Goal: Task Accomplishment & Management: Manage account settings

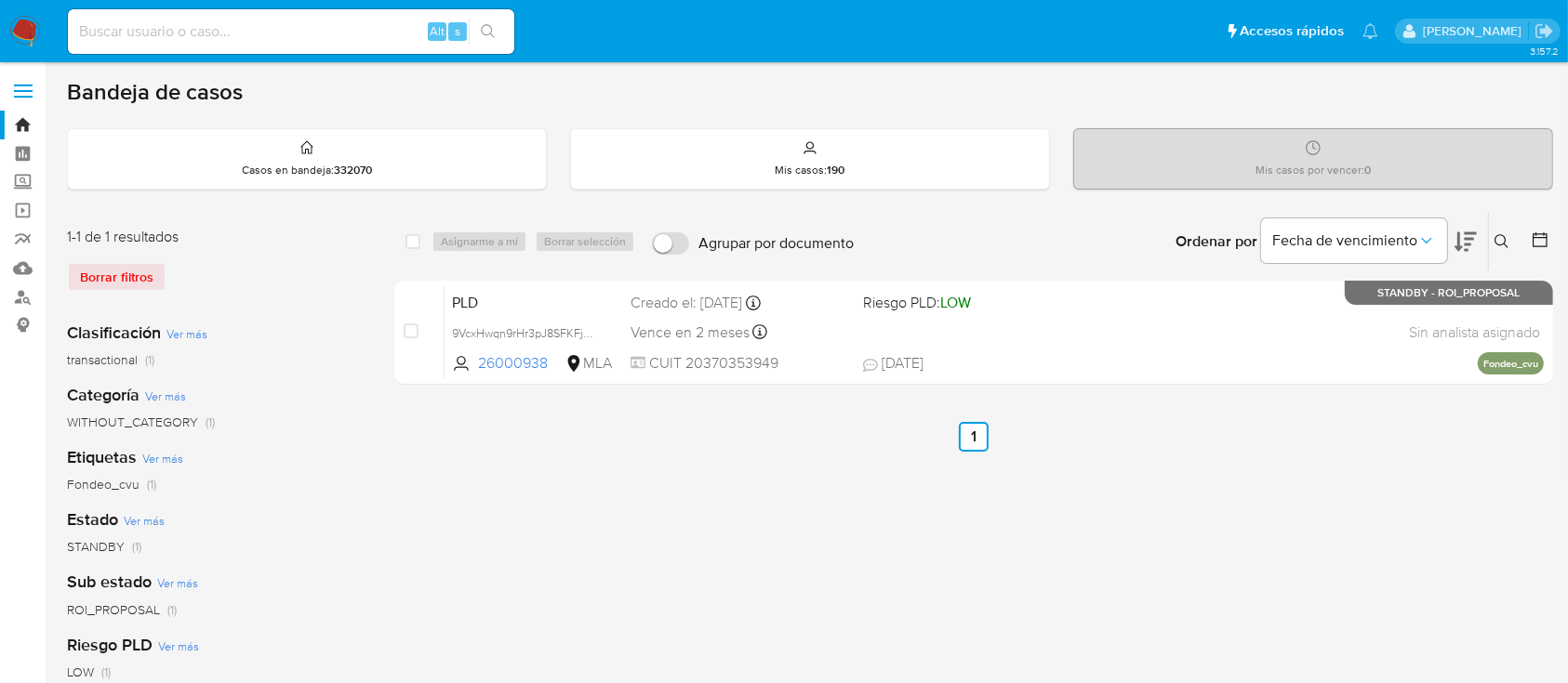
click at [31, 44] on img at bounding box center [25, 32] width 32 height 32
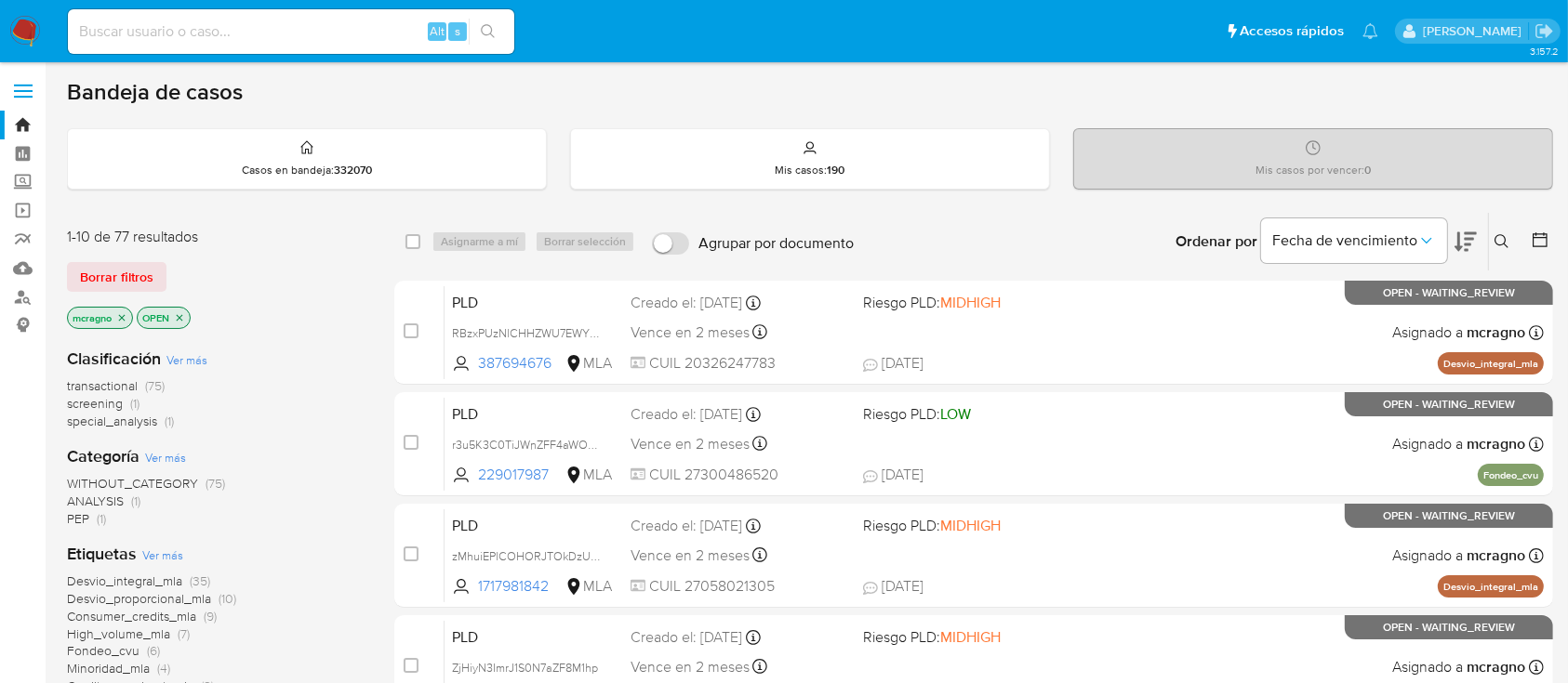
click at [123, 316] on icon "close-filter" at bounding box center [123, 318] width 7 height 7
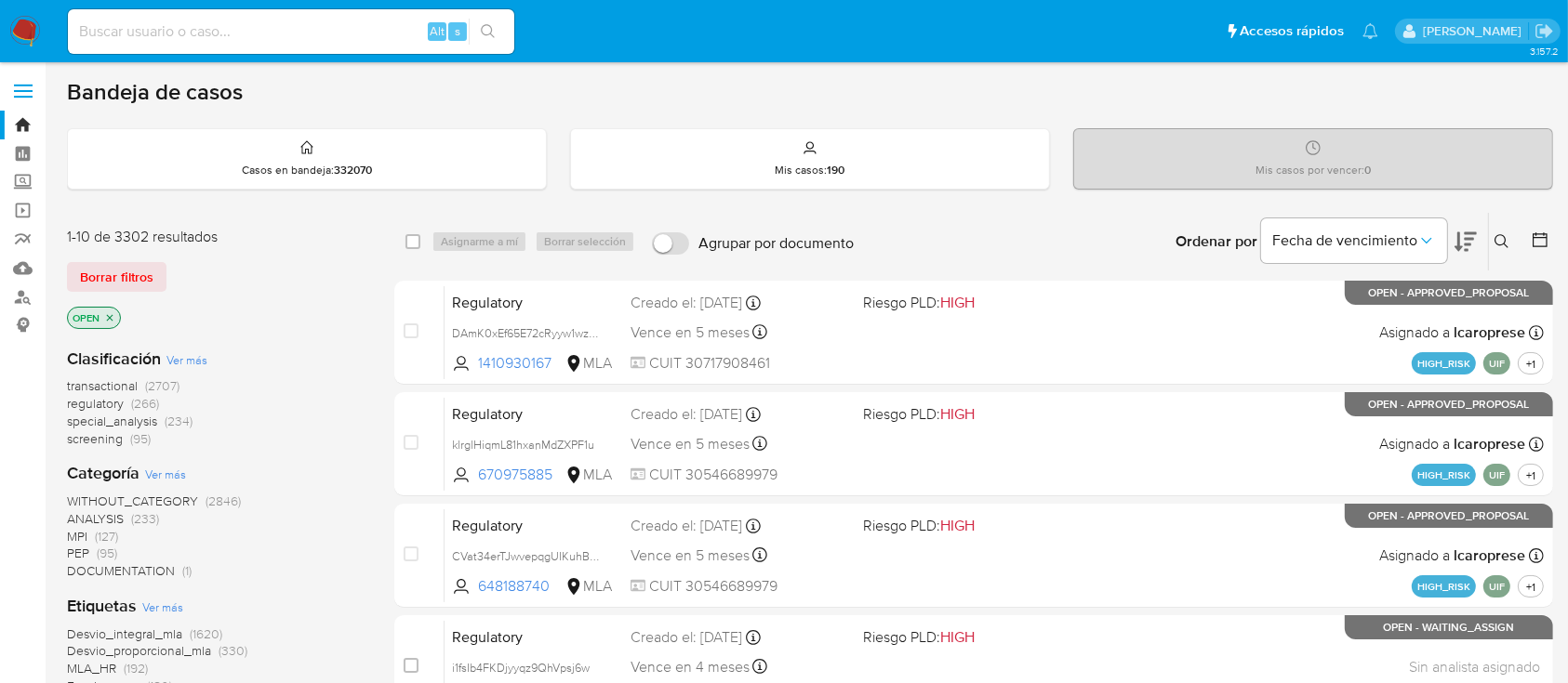
drag, startPoint x: 106, startPoint y: 311, endPoint x: 129, endPoint y: 320, distance: 24.7
click at [106, 313] on icon "close-filter" at bounding box center [110, 318] width 11 height 11
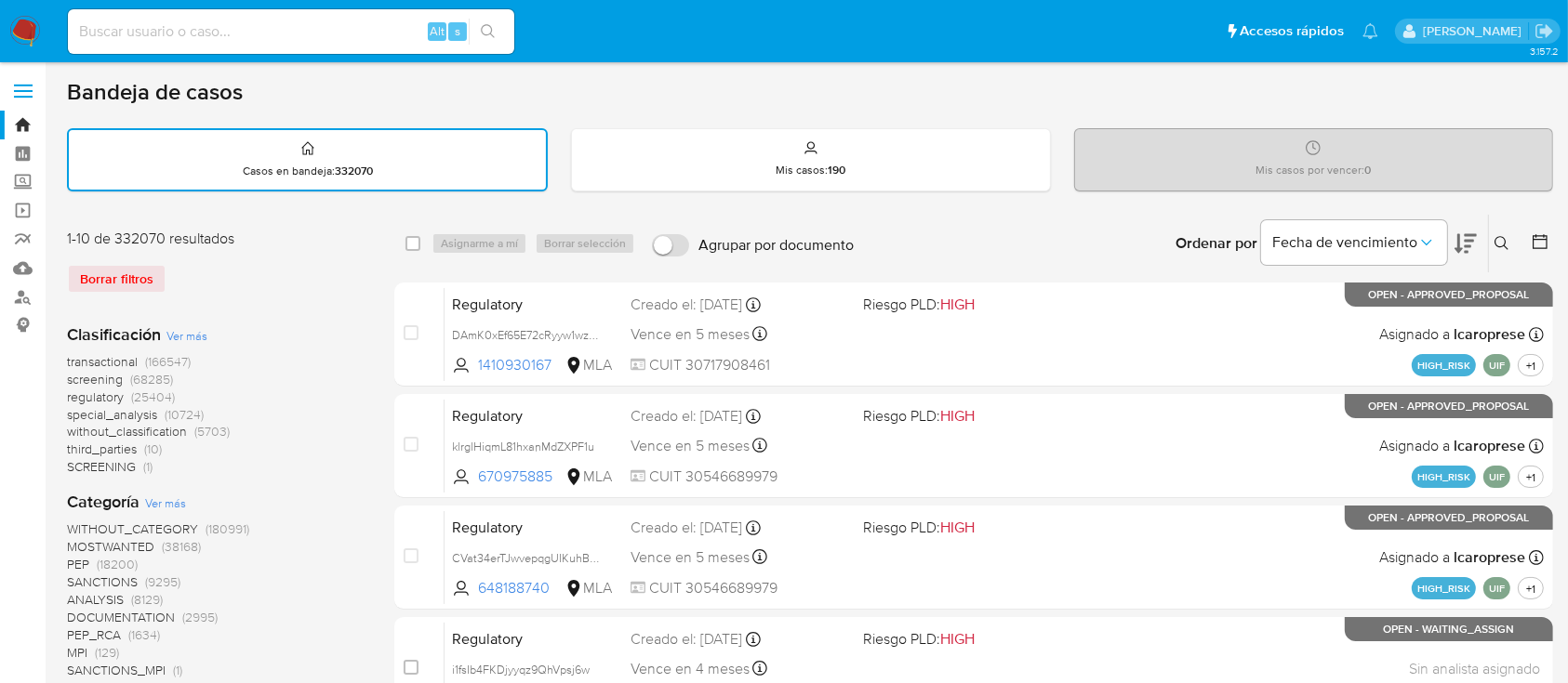
click at [1502, 232] on button at bounding box center [1504, 243] width 31 height 22
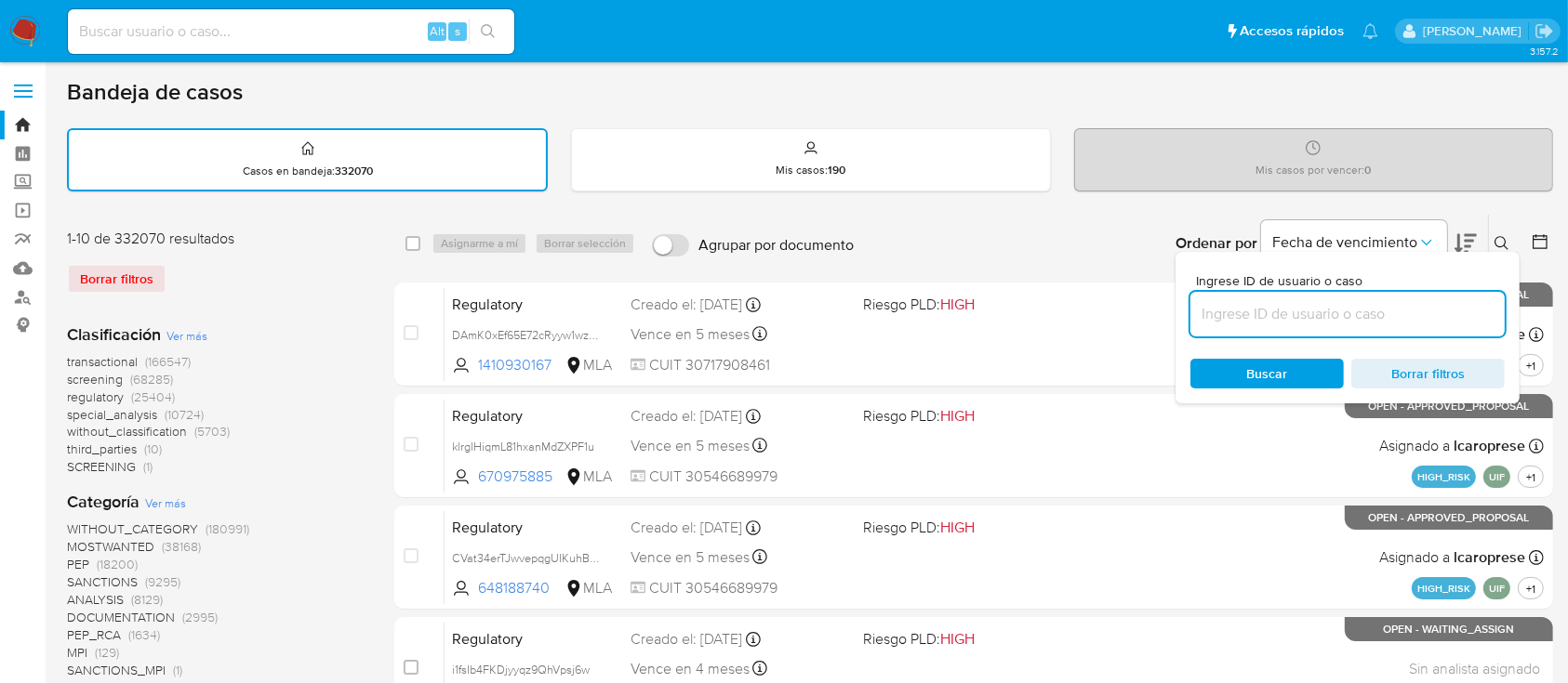
drag, startPoint x: 1341, startPoint y: 314, endPoint x: 1433, endPoint y: 296, distance: 93.7
click at [1341, 314] on input at bounding box center [1348, 314] width 315 height 24
type input "79144570"
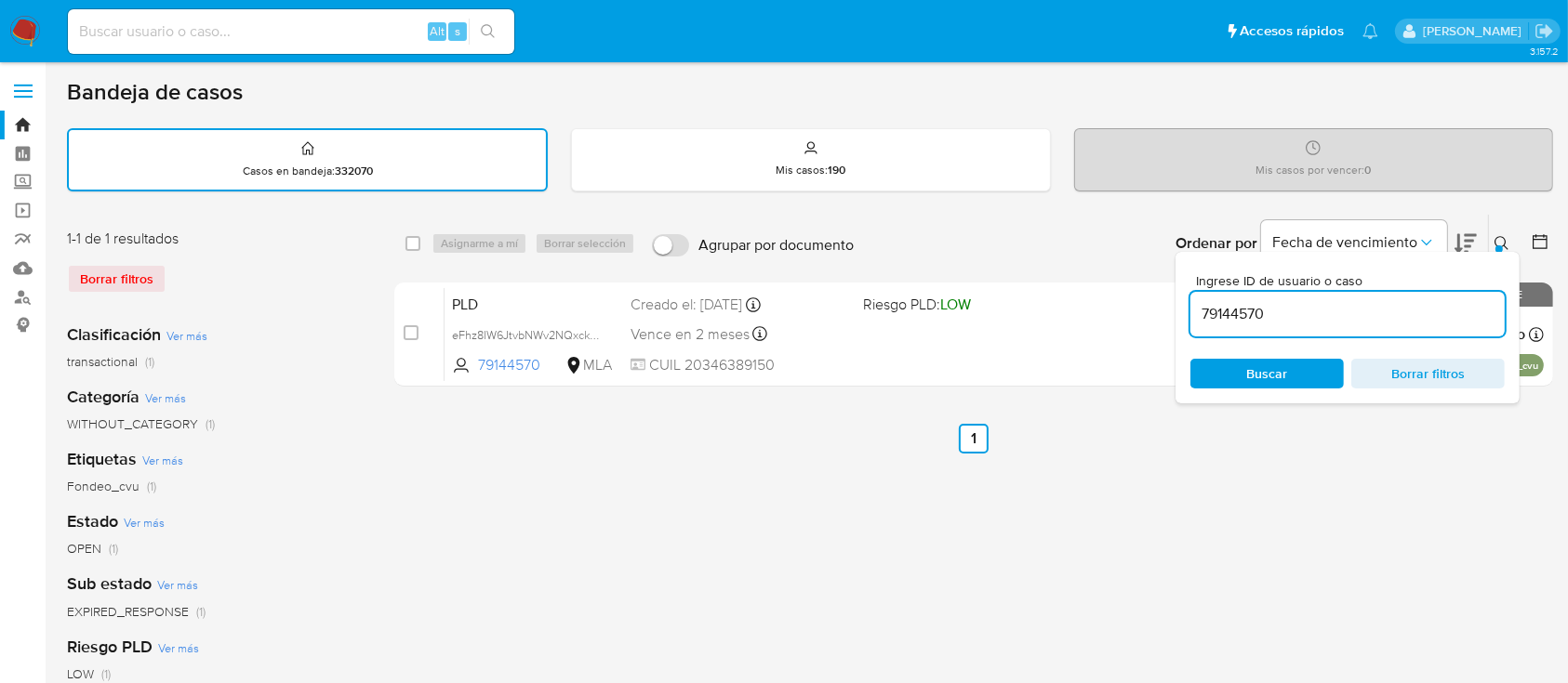
click at [1494, 236] on icon at bounding box center [1501, 243] width 15 height 15
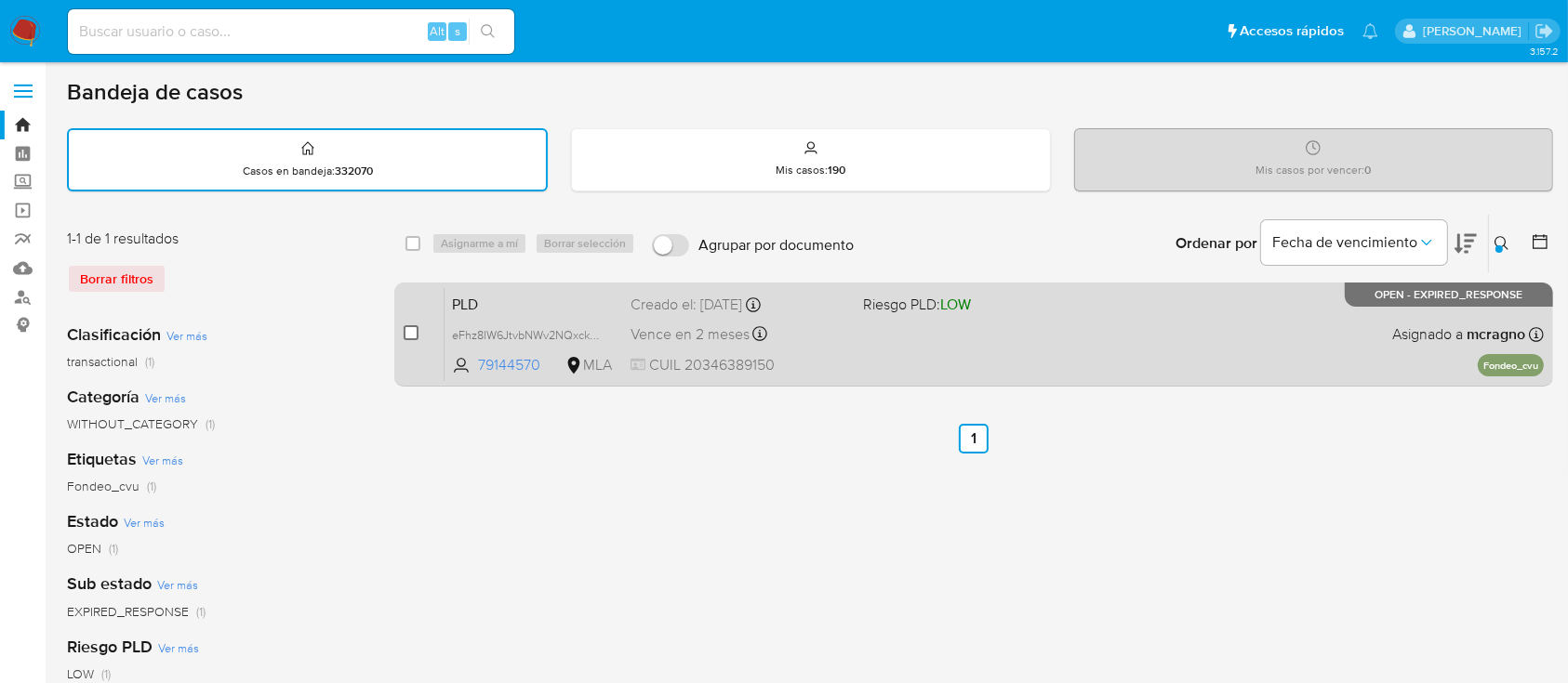
click at [408, 336] on input "checkbox" at bounding box center [410, 333] width 15 height 15
checkbox input "true"
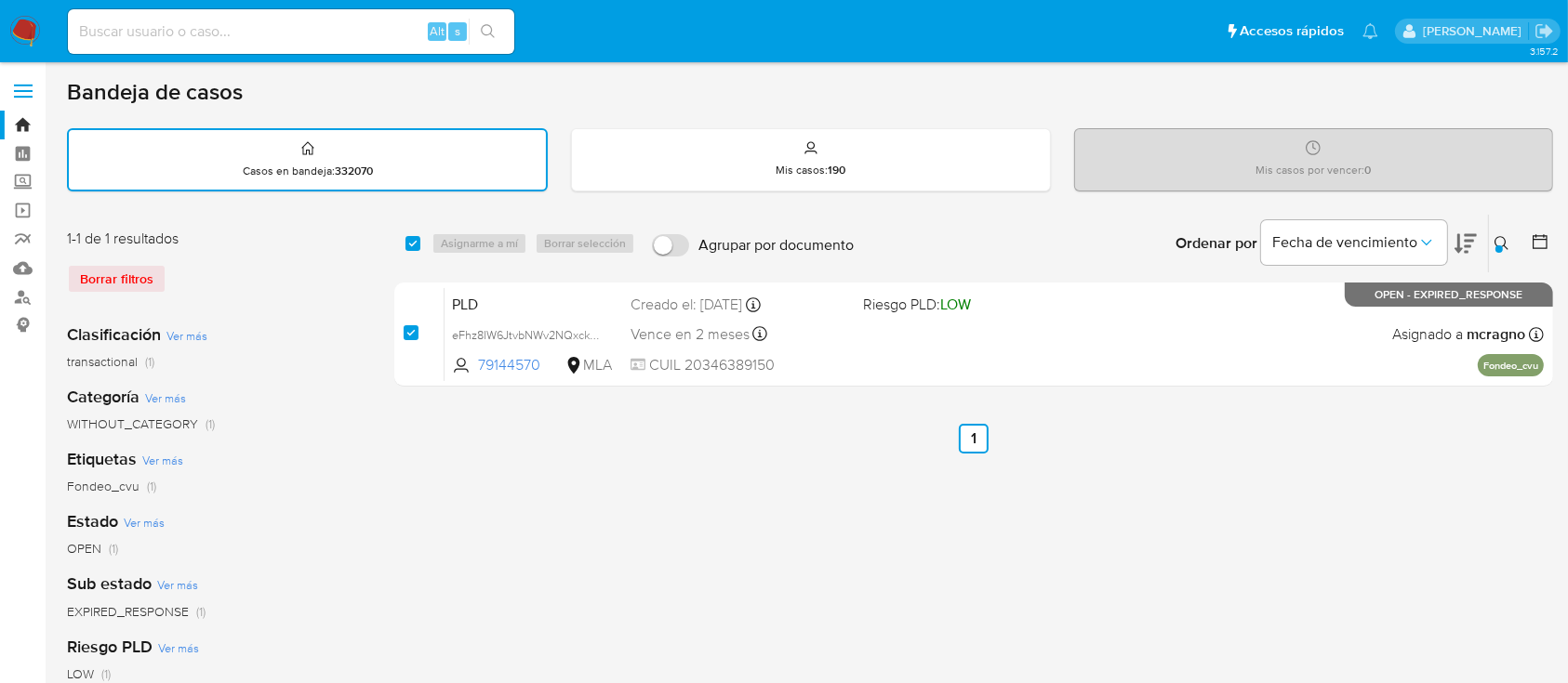
checkbox input "true"
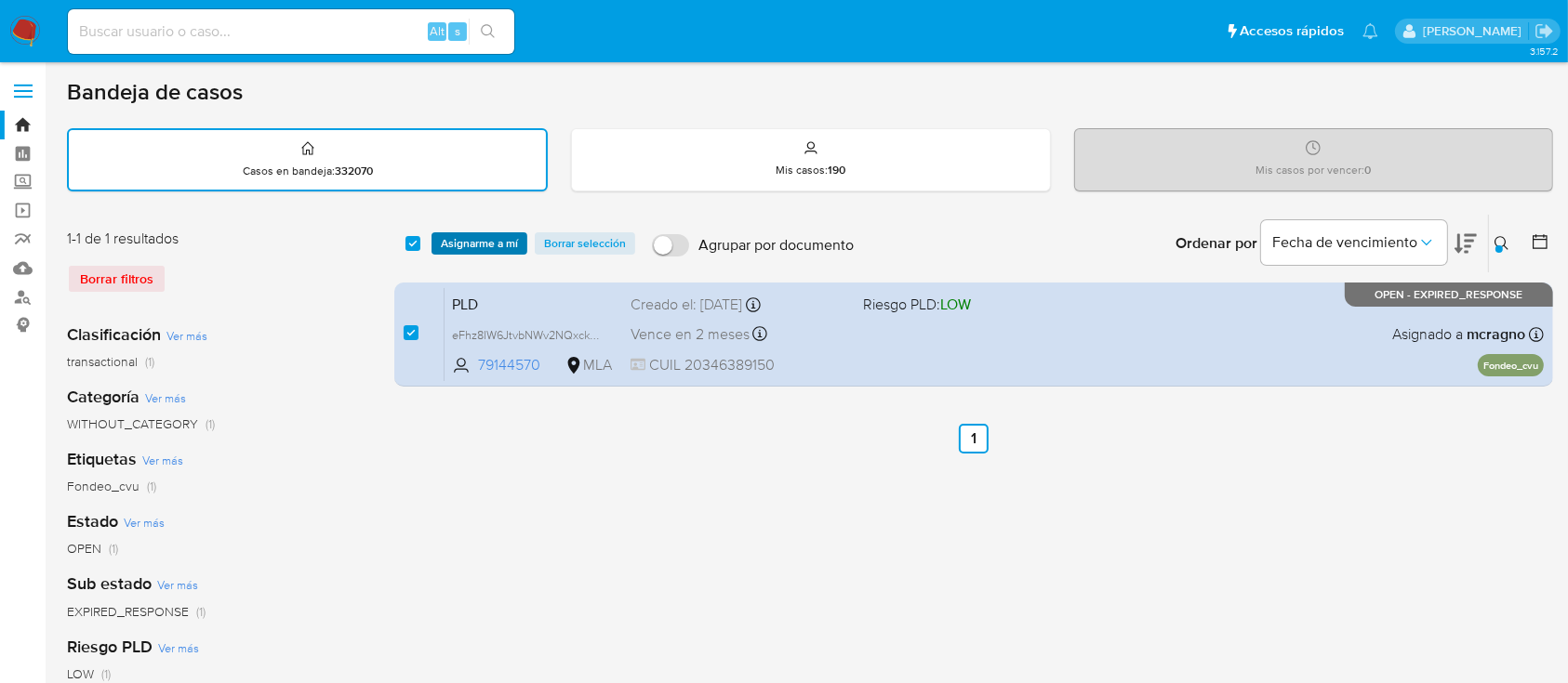
click at [492, 250] on span "Asignarme a mí" at bounding box center [479, 243] width 77 height 19
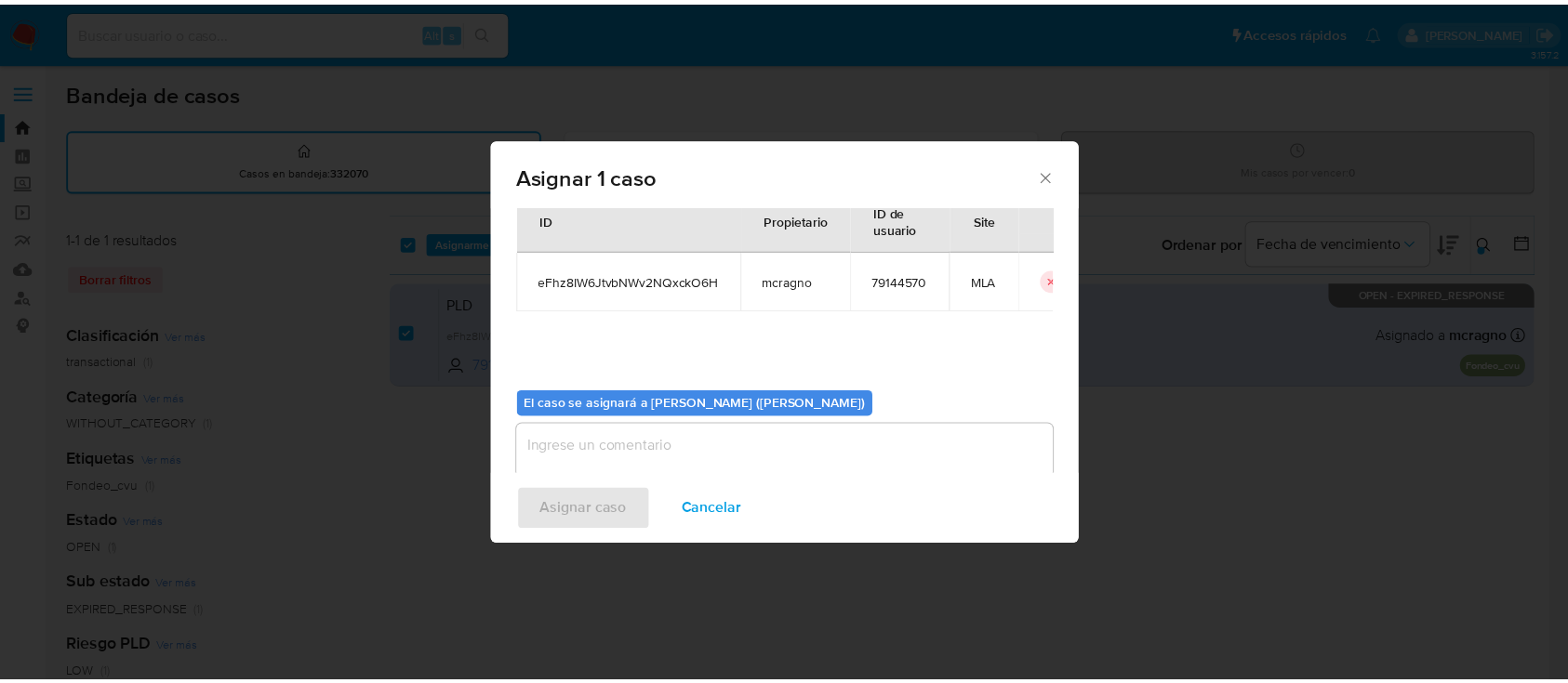
scroll to position [95, 0]
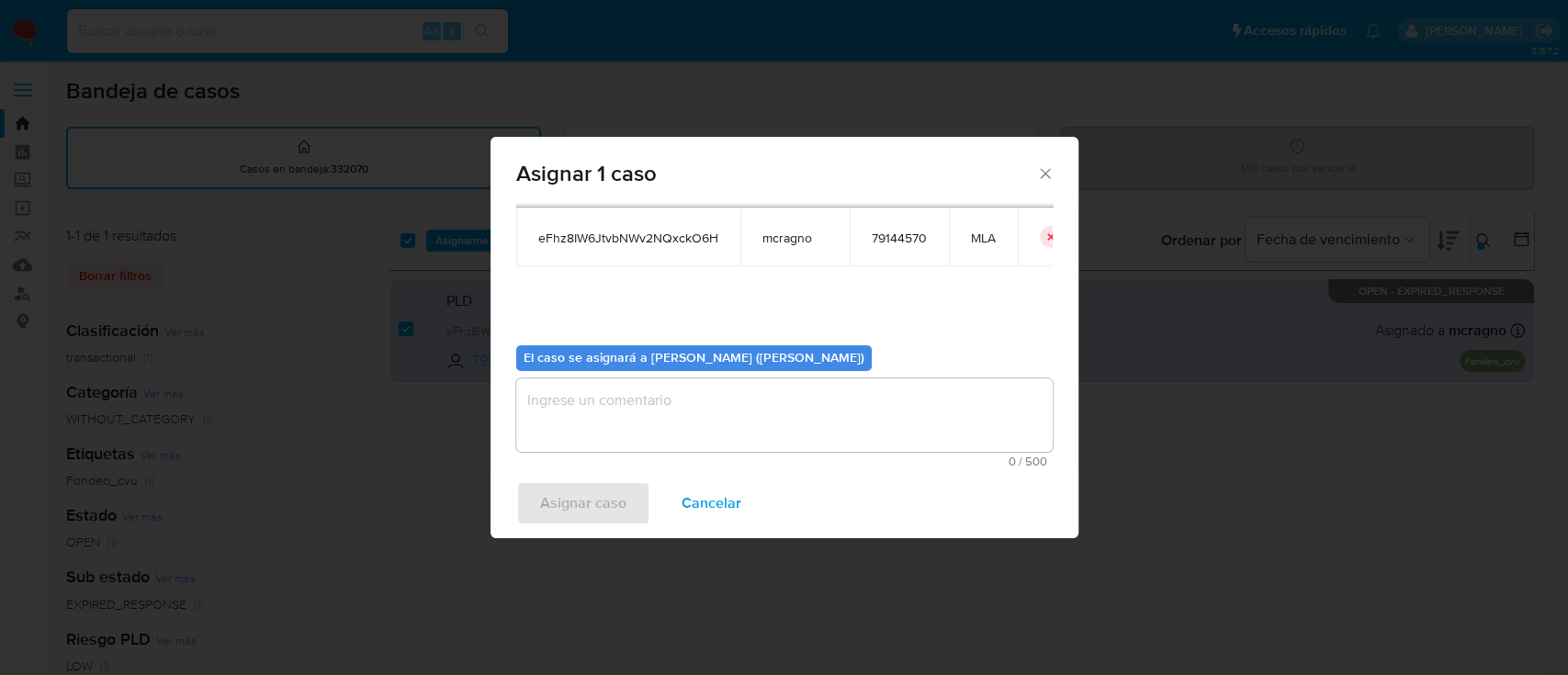
click at [594, 449] on textarea "assign-modal" at bounding box center [784, 415] width 536 height 74
click at [588, 496] on span "Asignar caso" at bounding box center [583, 503] width 87 height 40
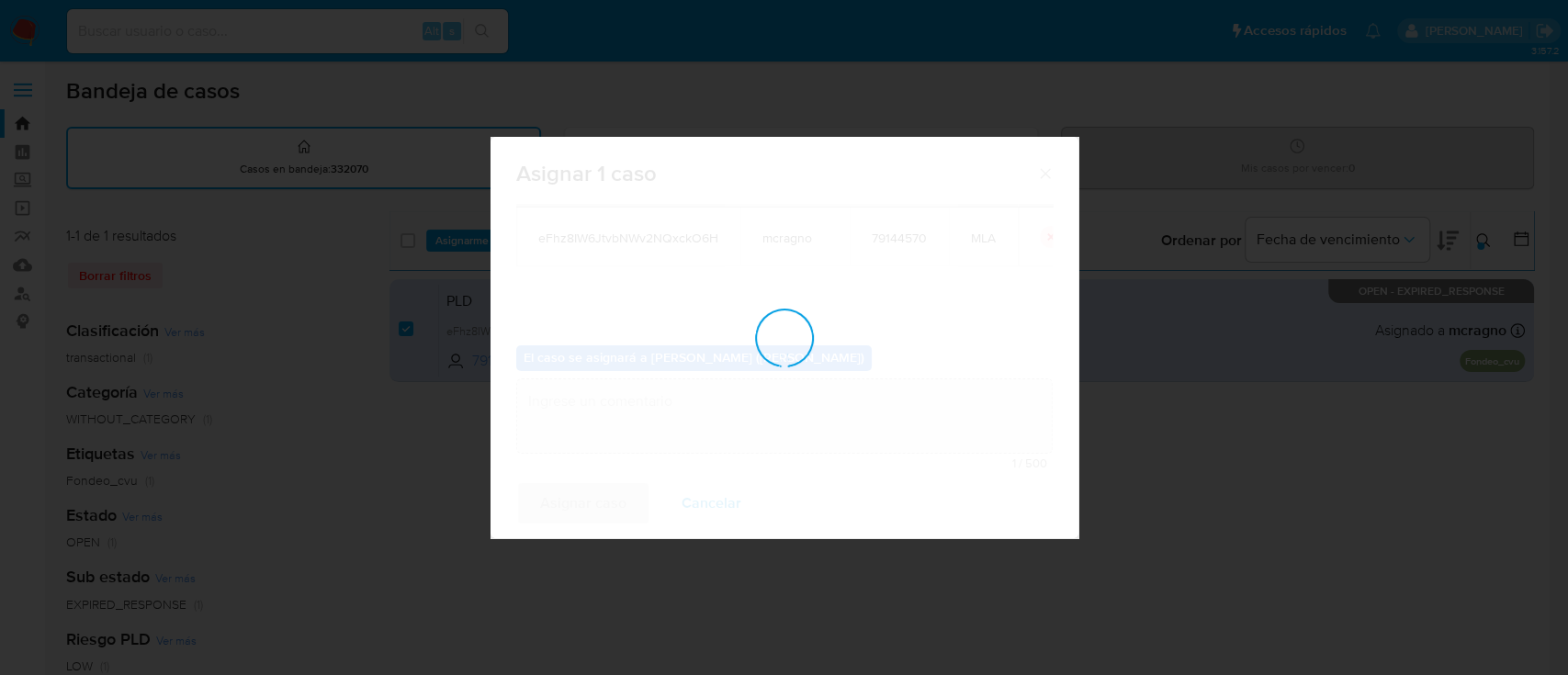
checkbox input "false"
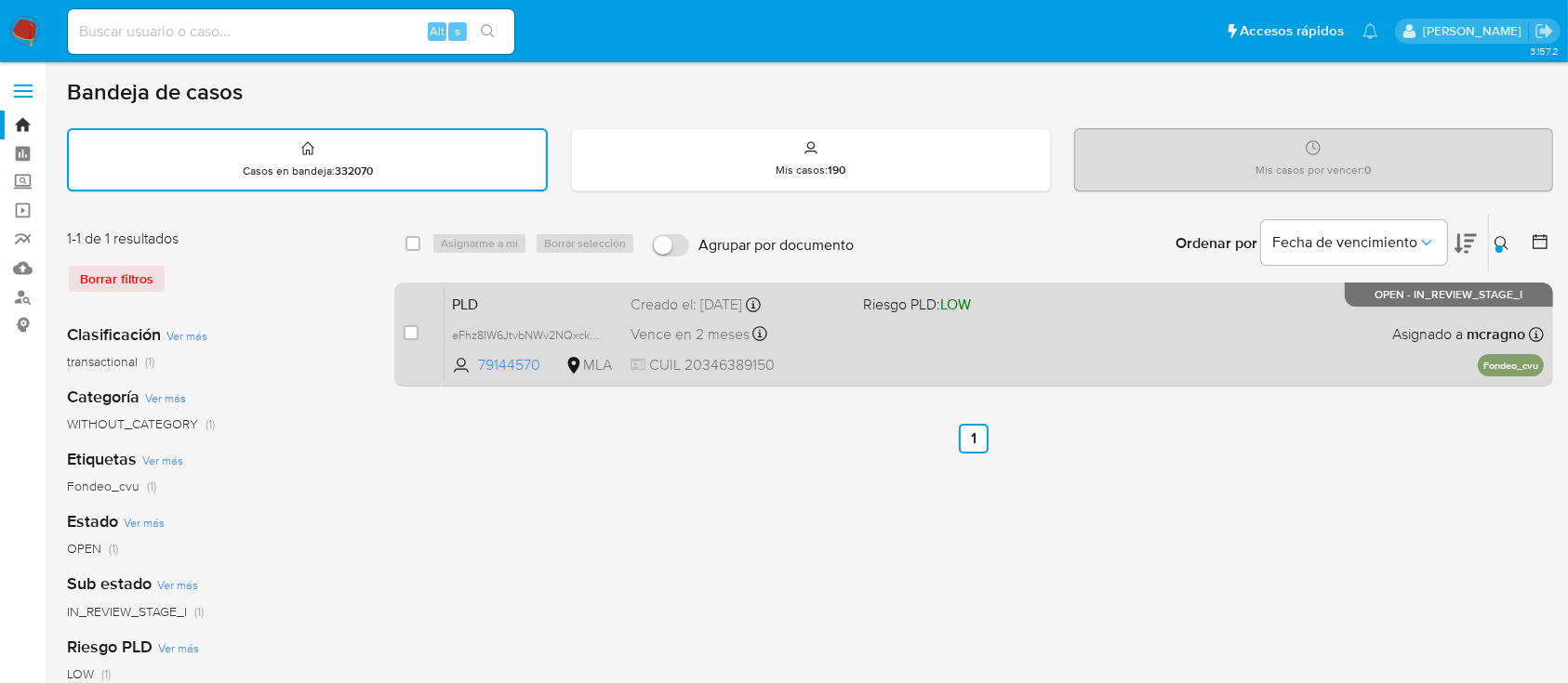
click at [1190, 343] on div "PLD eFhz8IW6JtvbNWv2NQxckO6H 79144570 MLA Riesgo PLD: LOW Creado el: [DATE] Cre…" at bounding box center [994, 335] width 1100 height 94
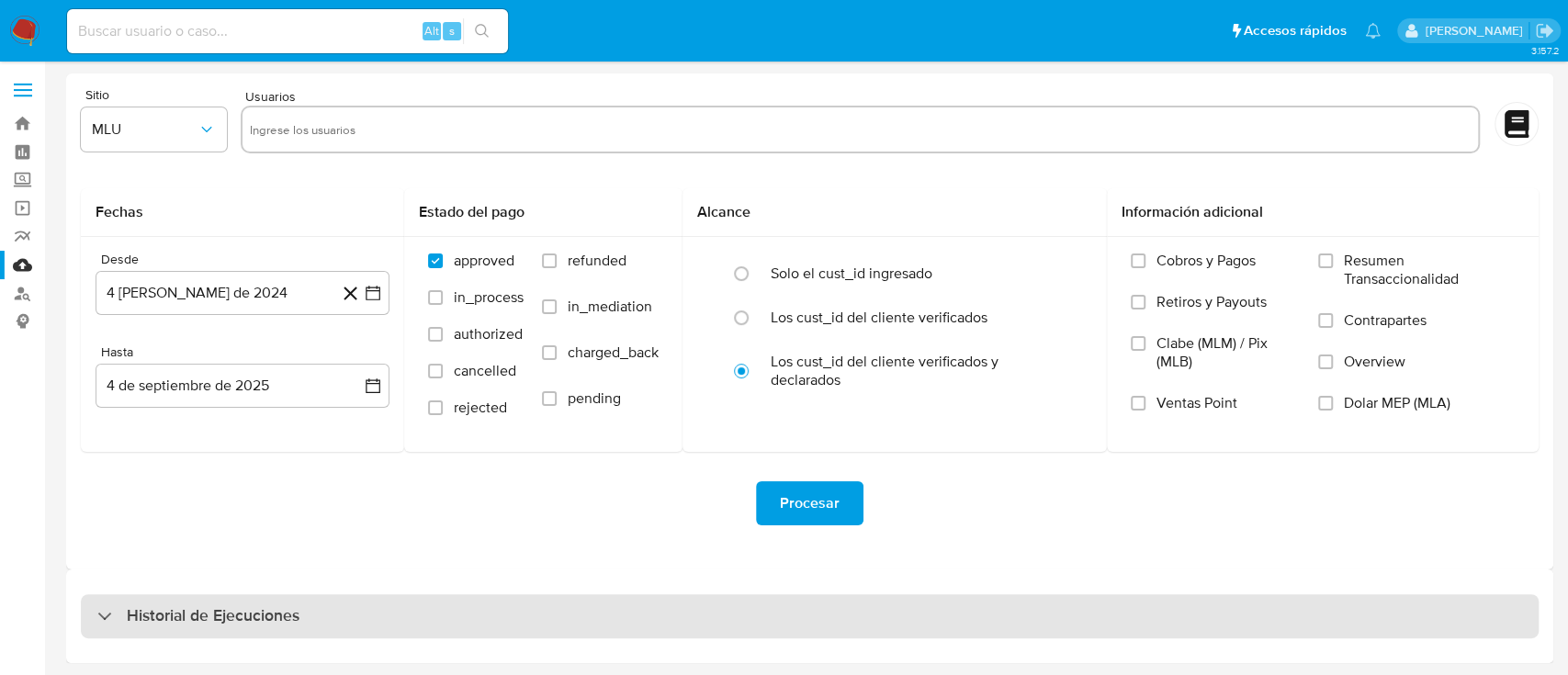
click at [163, 617] on h3 "Historial de Ejecuciones" at bounding box center [213, 616] width 173 height 22
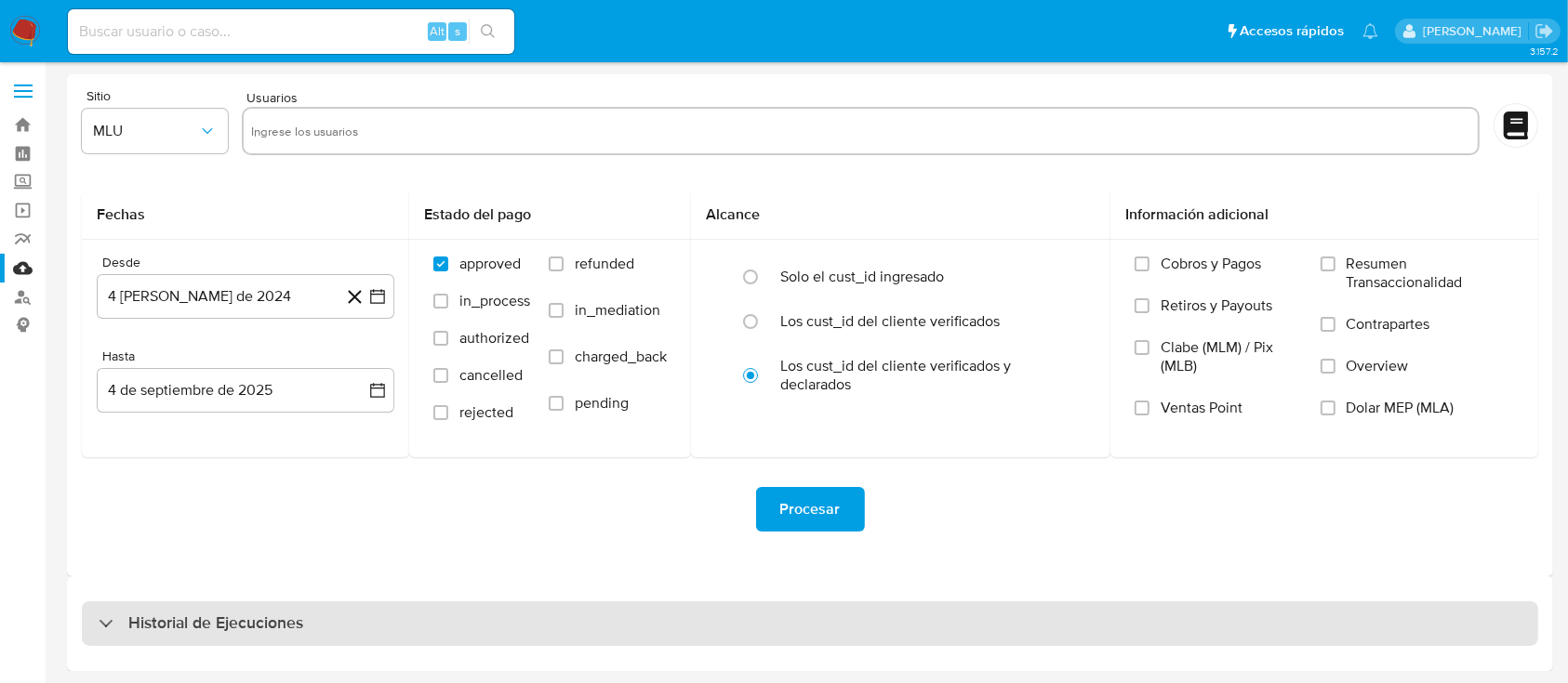
select select "10"
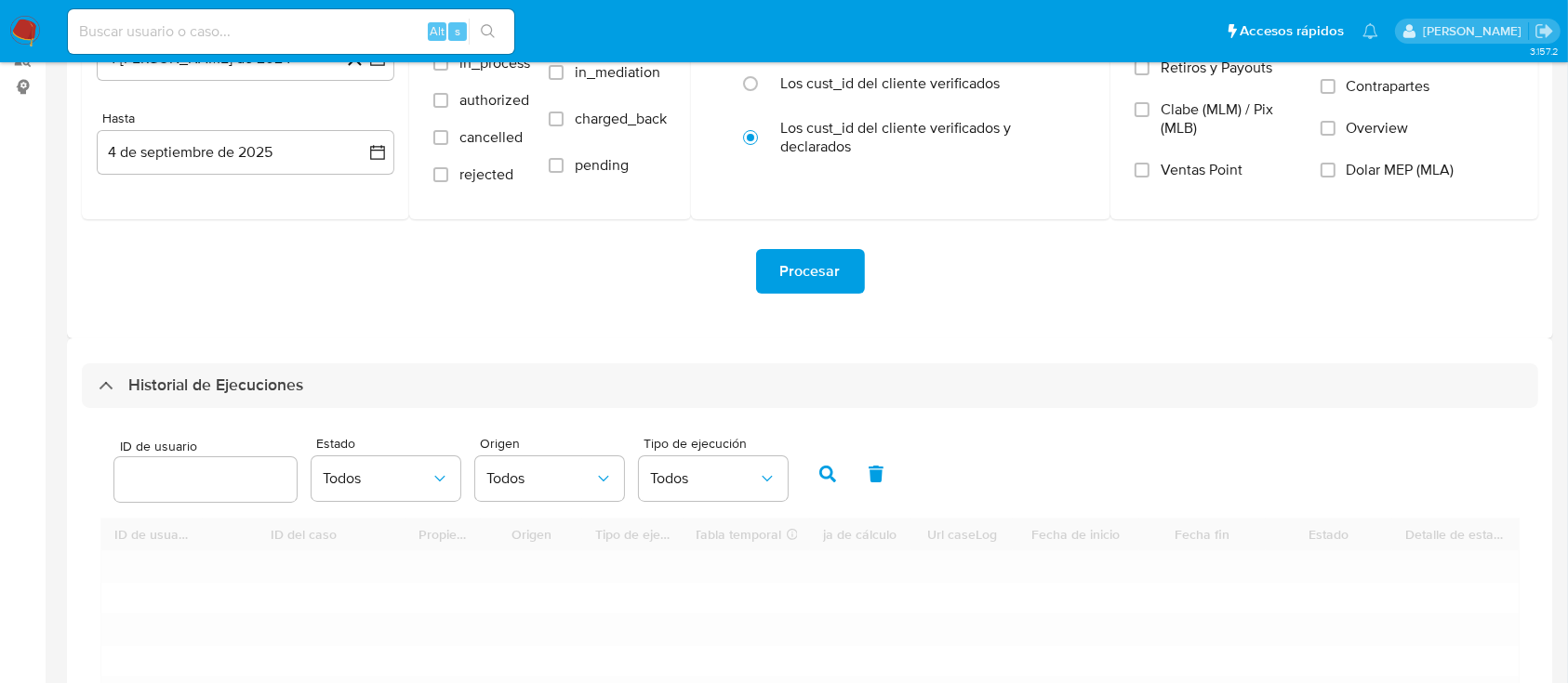
scroll to position [371, 0]
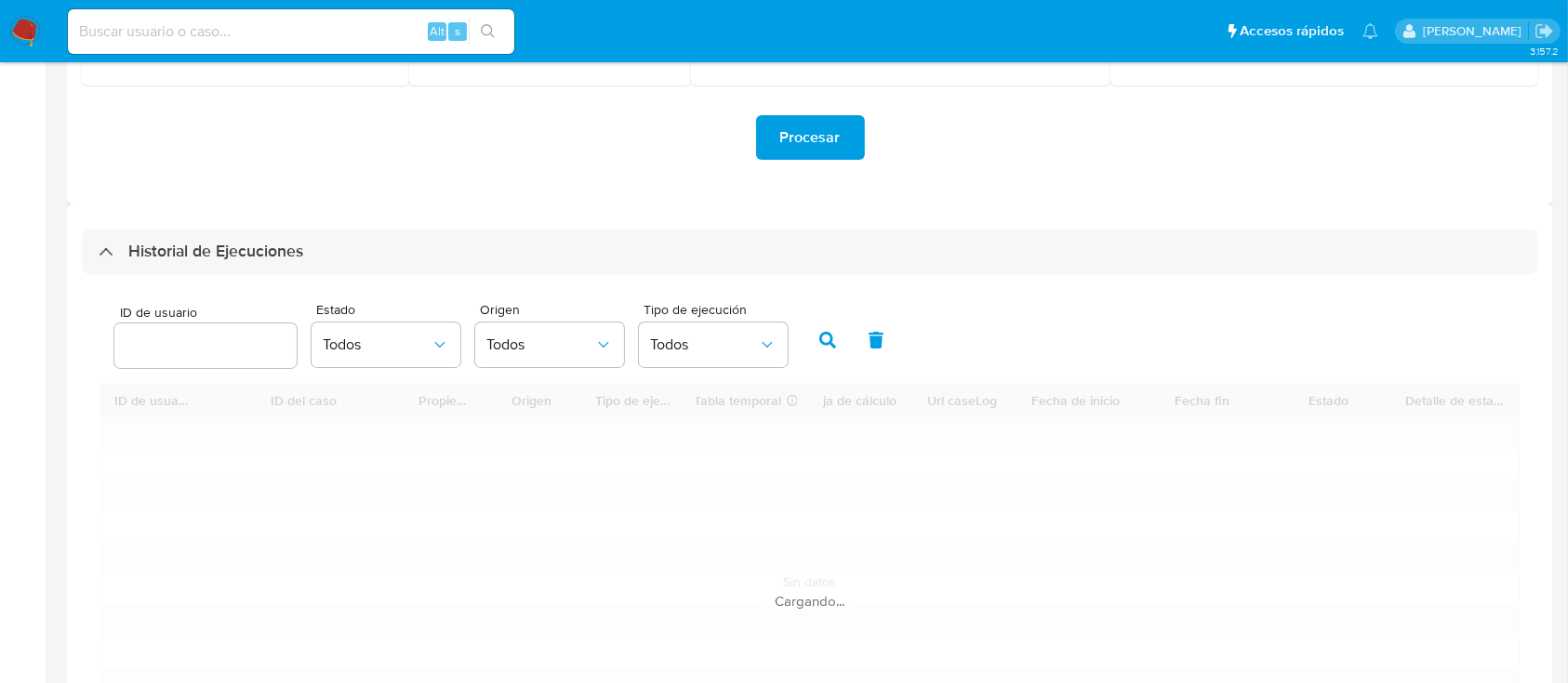
click at [193, 343] on input "number" at bounding box center [205, 345] width 182 height 24
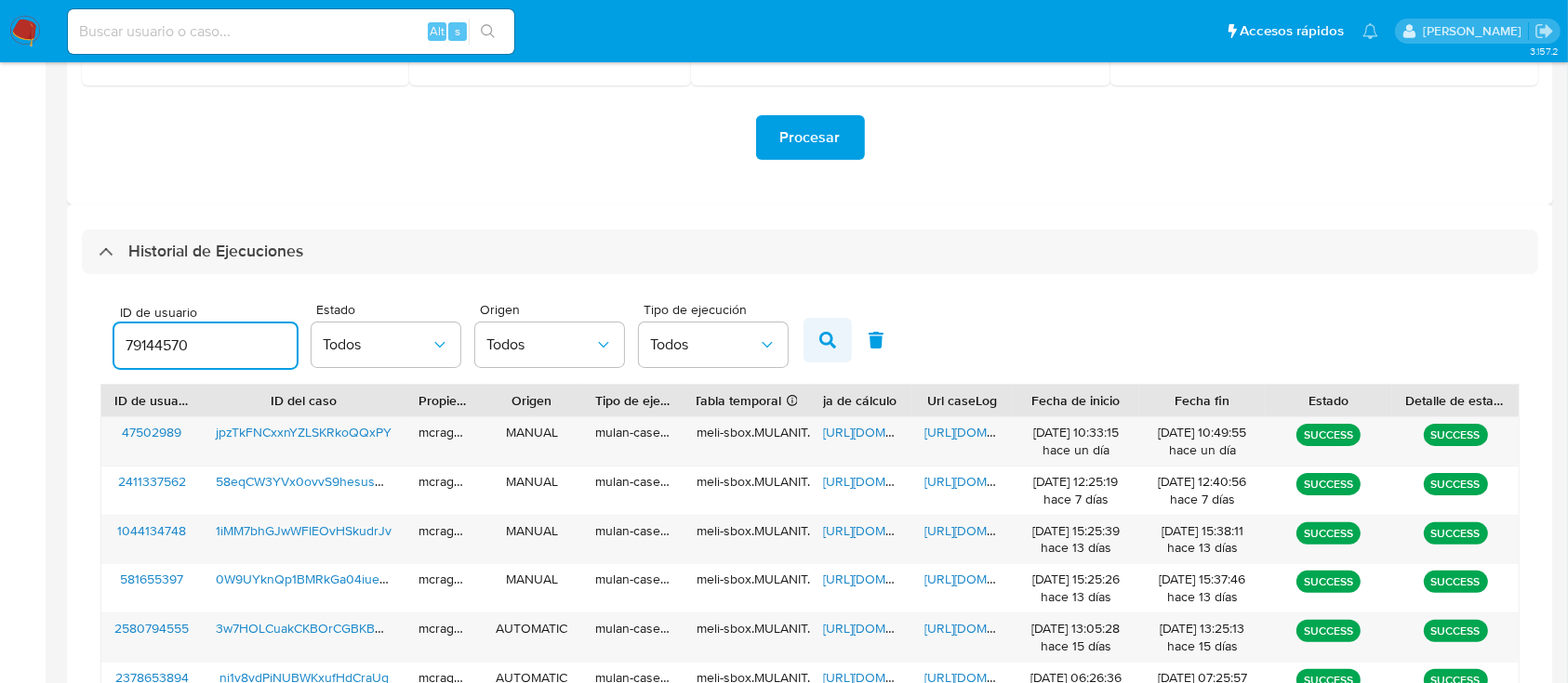
type input "79144570"
click at [830, 336] on icon "button" at bounding box center [828, 340] width 17 height 17
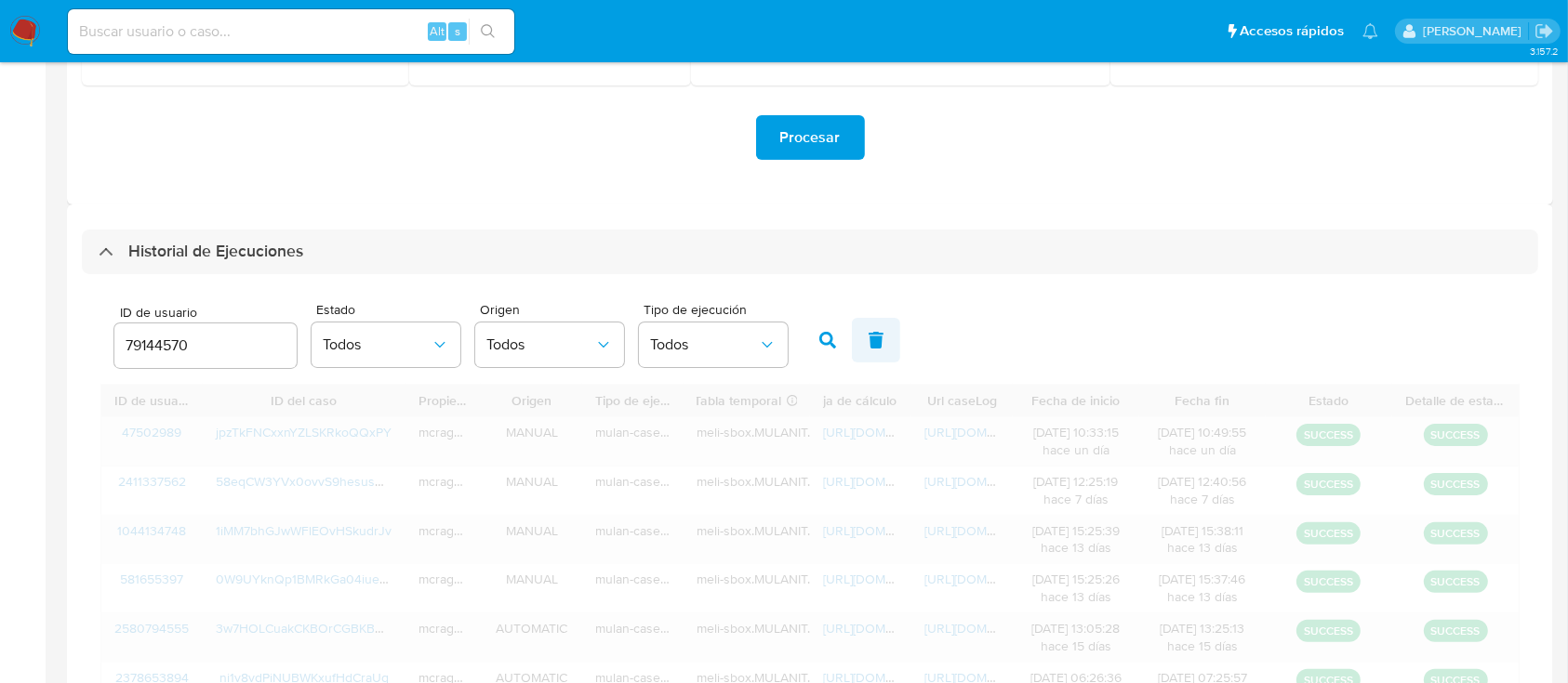
scroll to position [260, 0]
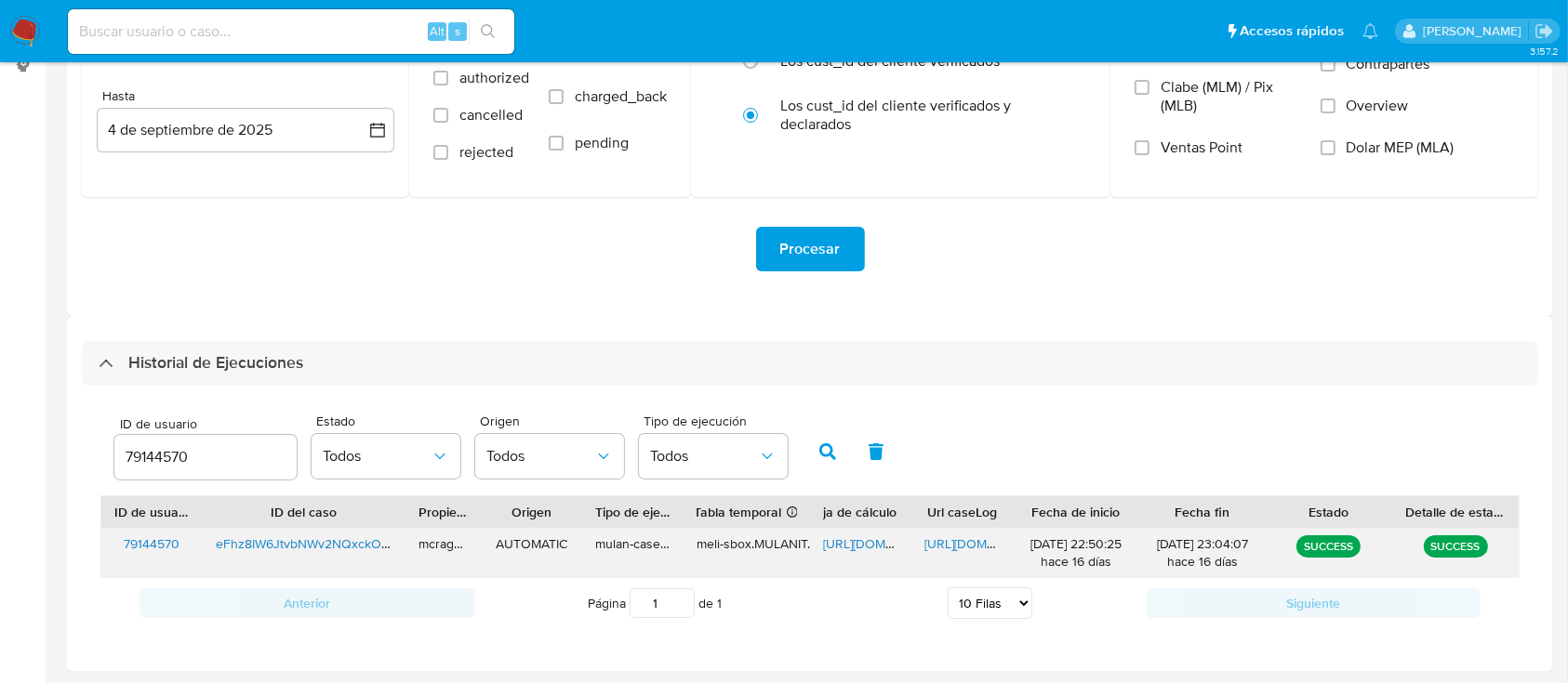
click at [863, 546] on span "https://docs.google.com/spreadsheets/d/12sDYVawC3BTI4AUiO6svdeKZ63BD2sAq_2K5P64…" at bounding box center [887, 544] width 129 height 19
click at [978, 540] on span "https://docs.google.com/document/d/1X13iYGHalbrqZcQLQMx6HtUVDLJMujowYEpsF0IoEkQ…" at bounding box center [988, 544] width 129 height 19
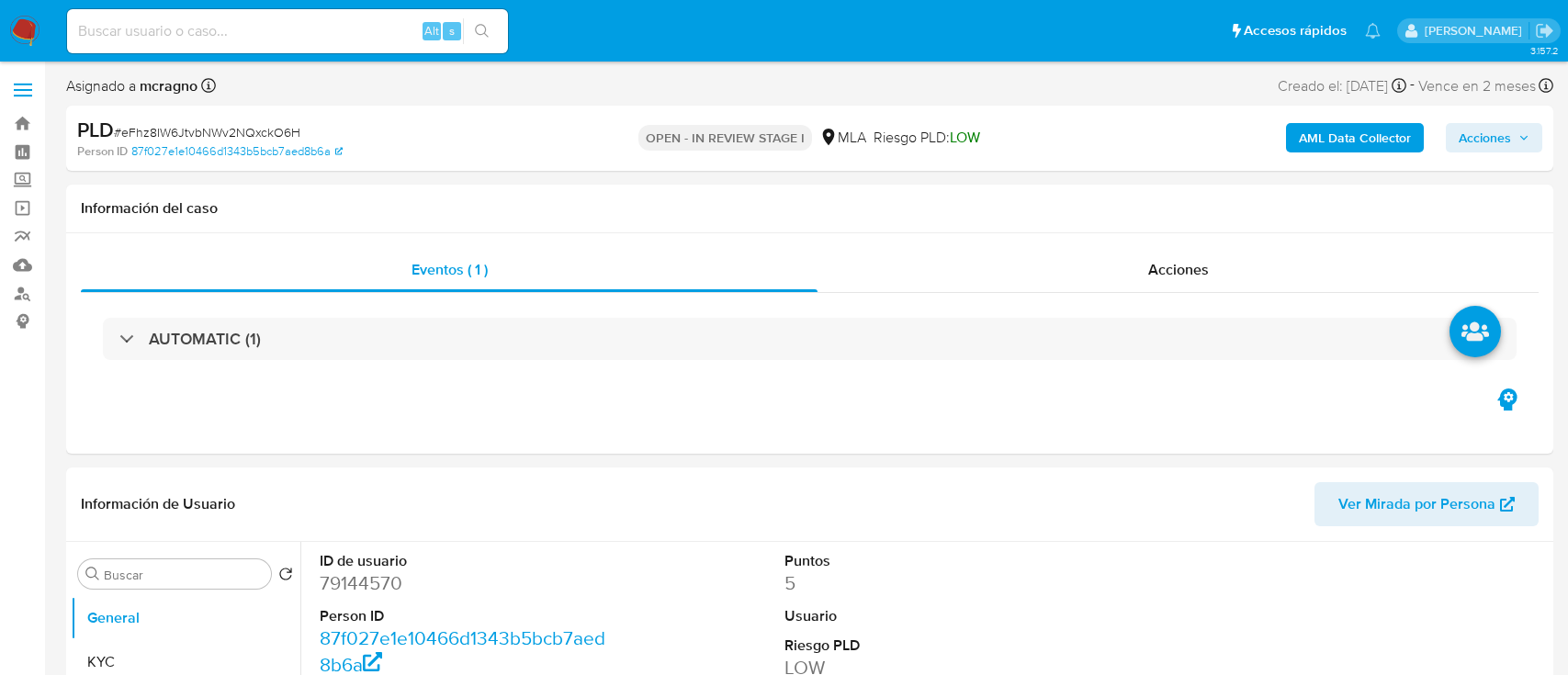
select select "10"
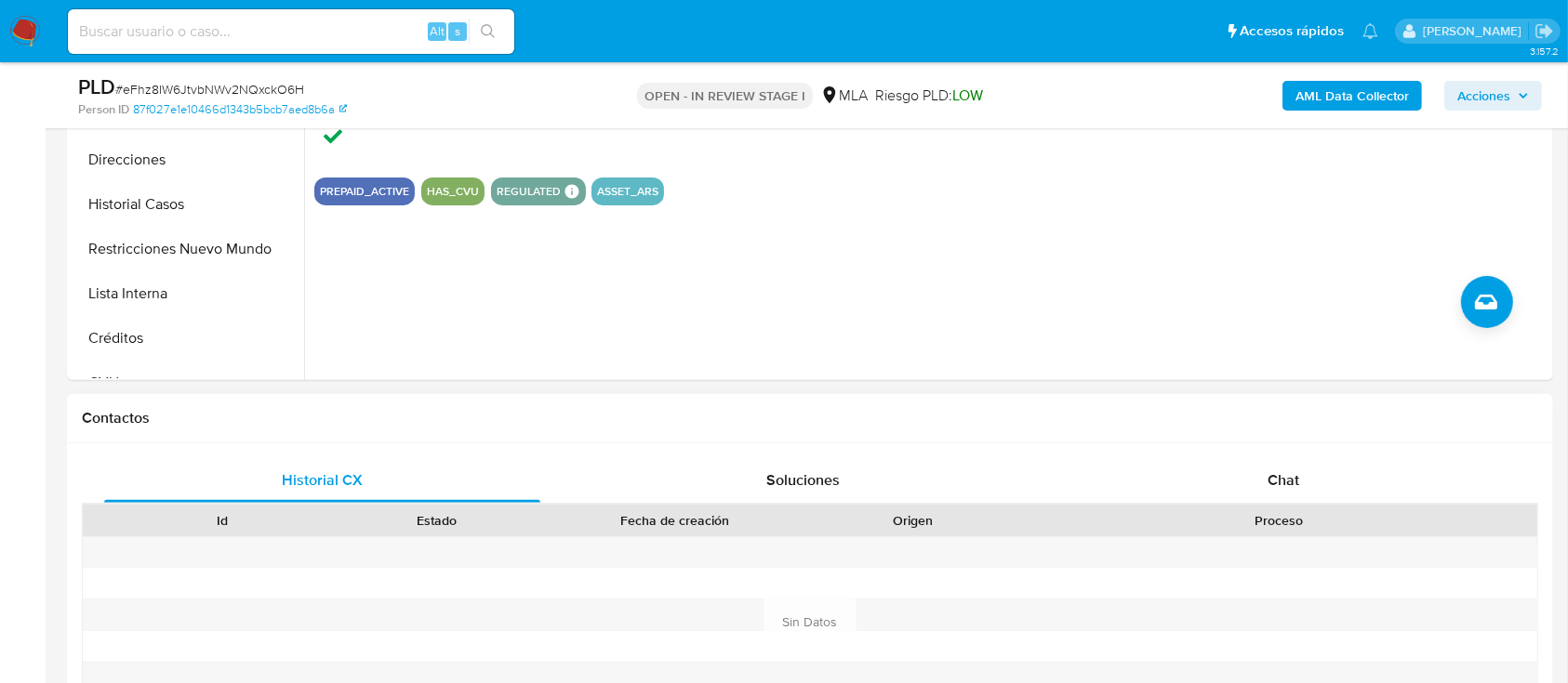
scroll to position [744, 0]
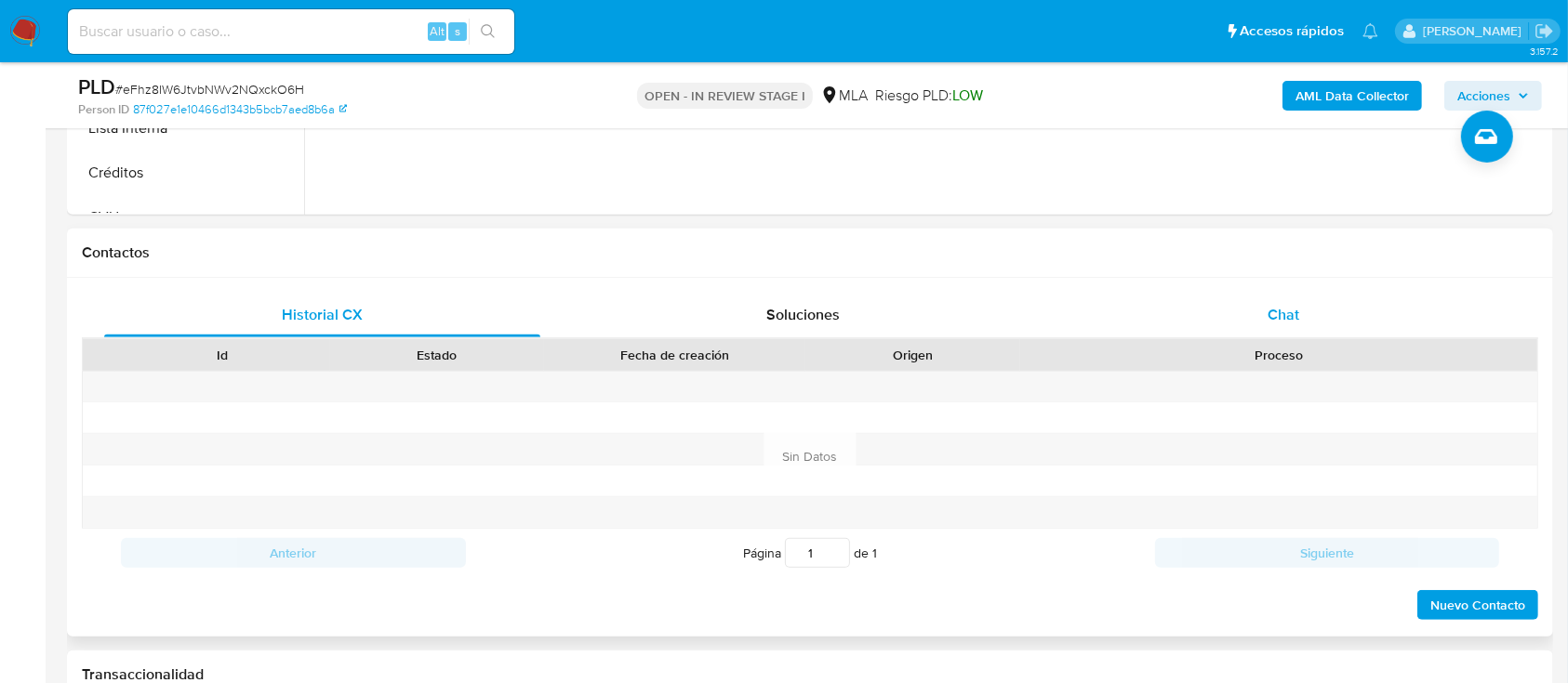
click at [1339, 299] on div "Chat" at bounding box center [1284, 315] width 436 height 45
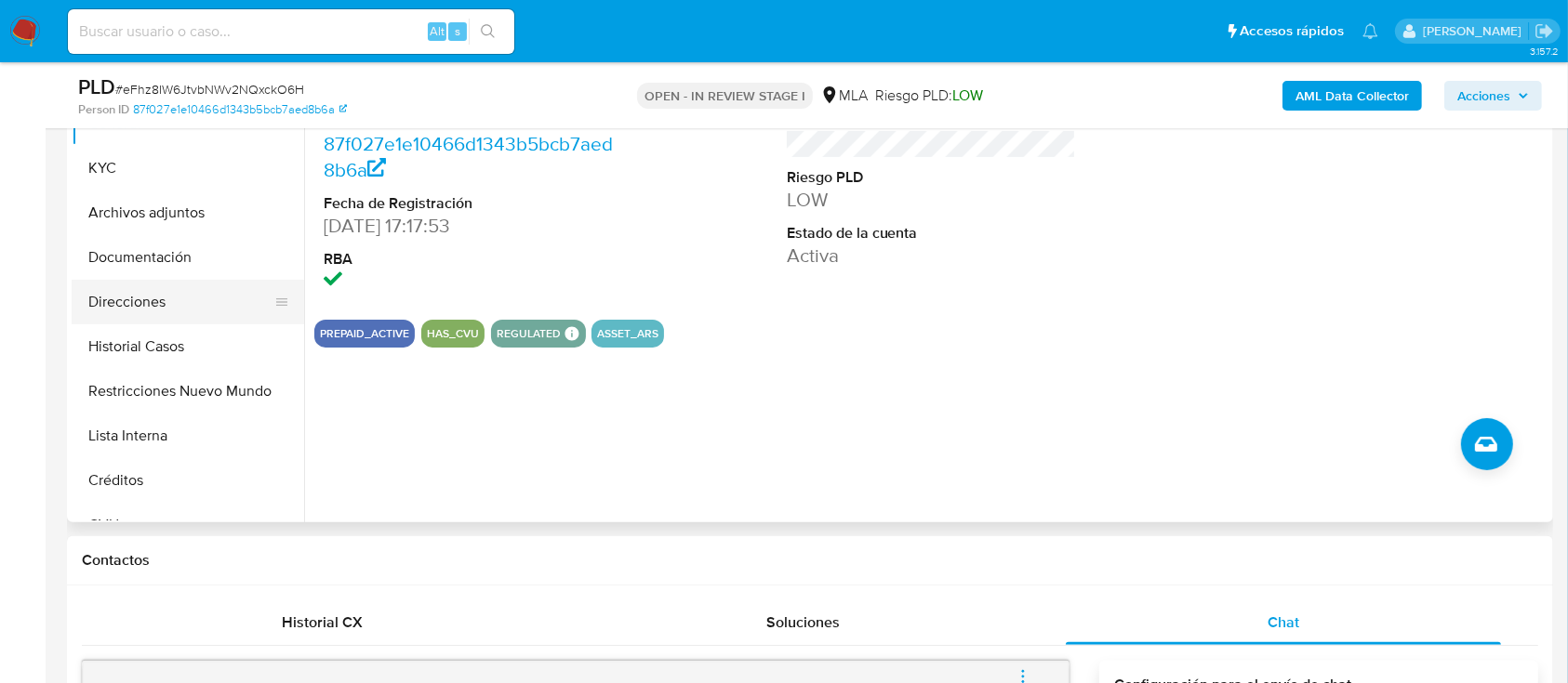
scroll to position [371, 0]
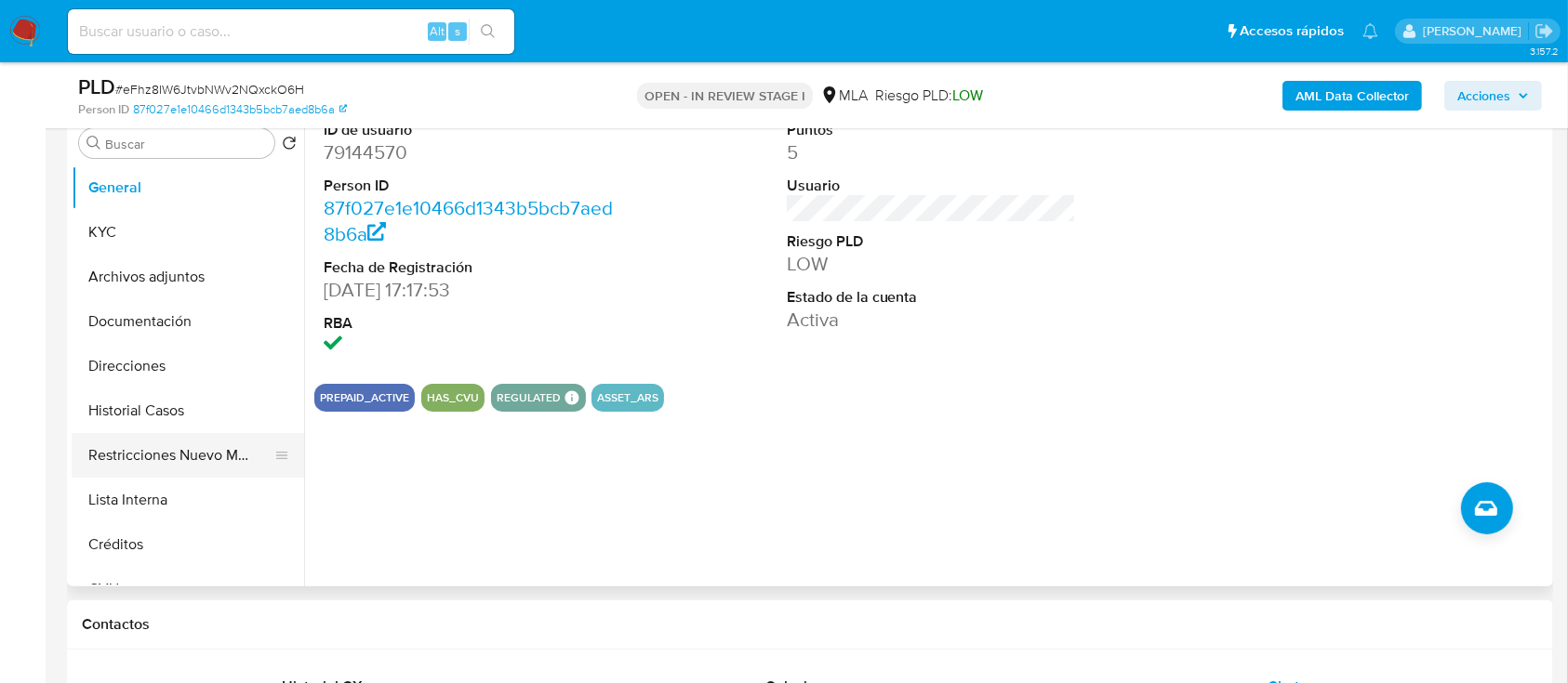
click at [201, 458] on button "Restricciones Nuevo Mundo" at bounding box center [180, 455] width 217 height 45
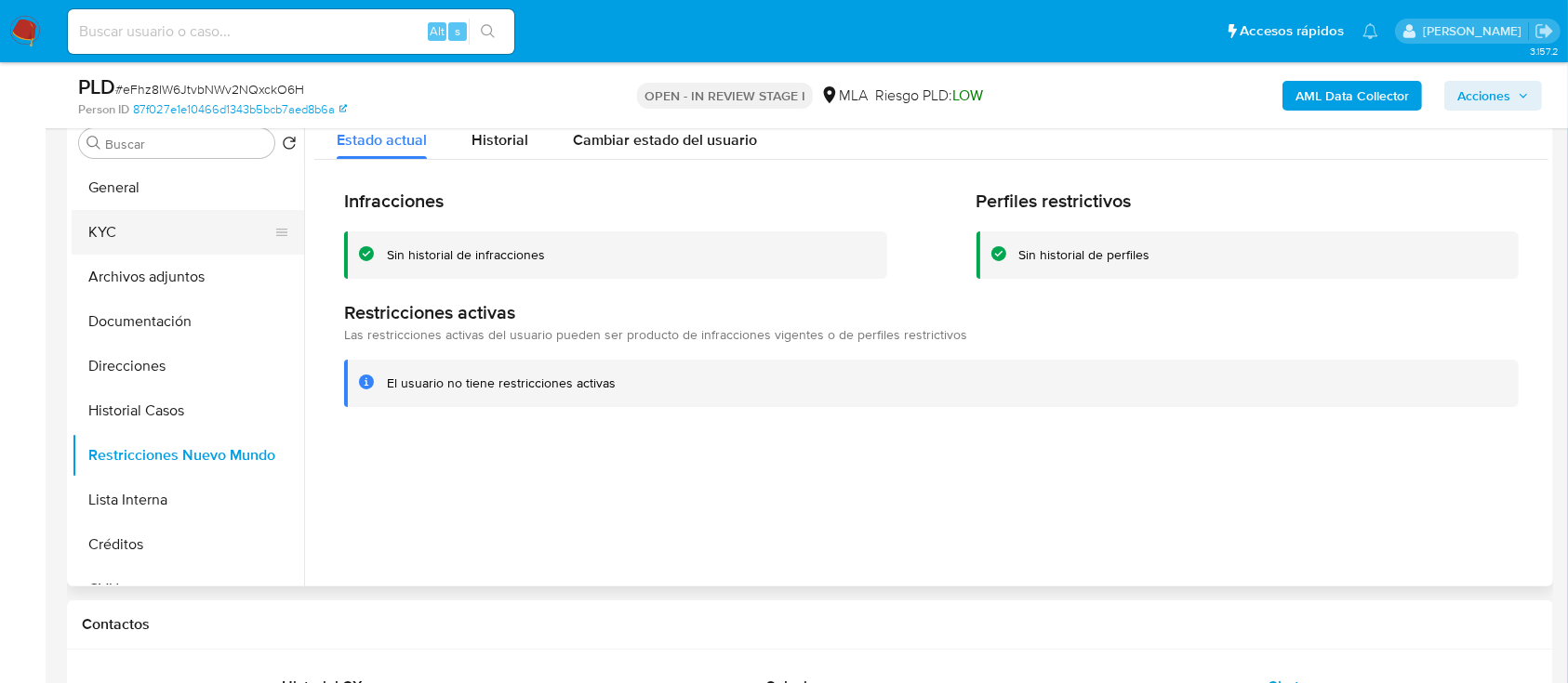
click at [172, 240] on button "KYC" at bounding box center [180, 232] width 217 height 45
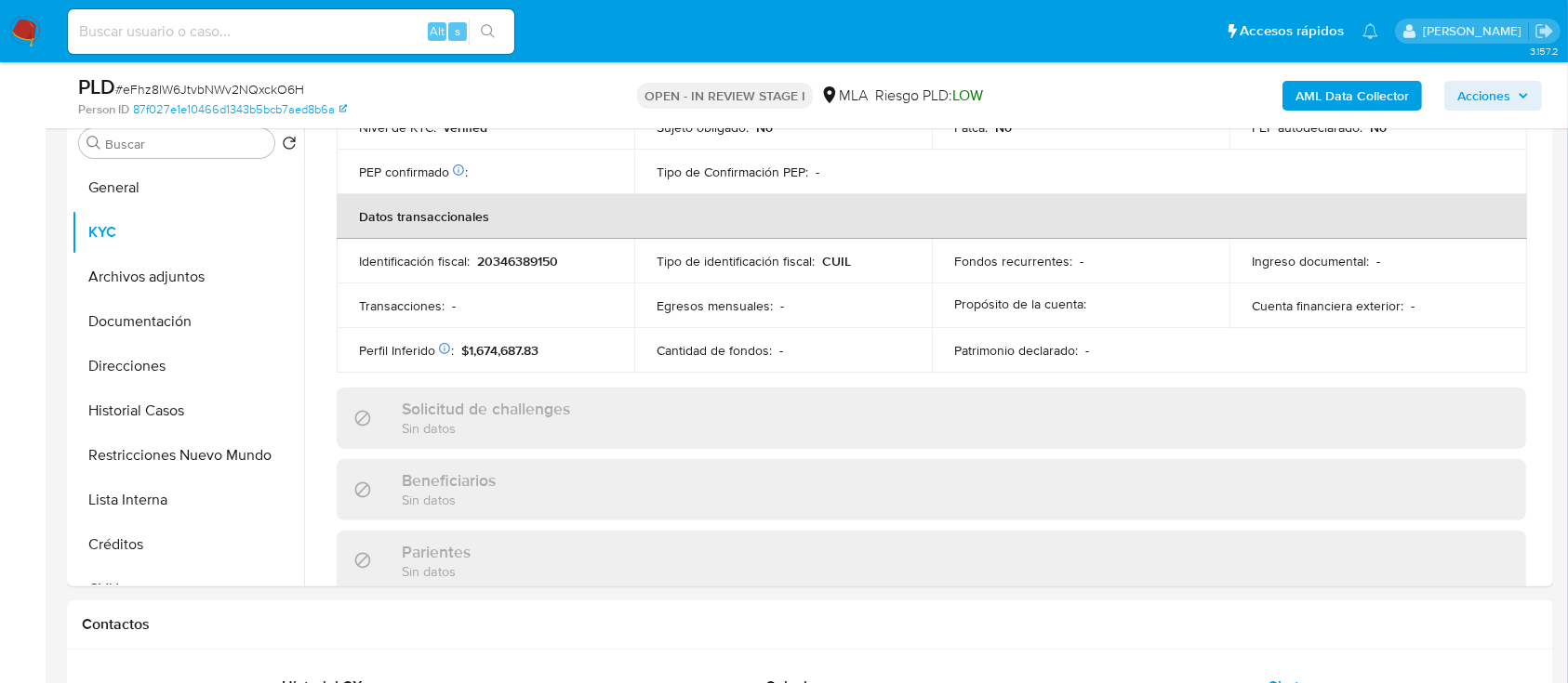
scroll to position [979, 0]
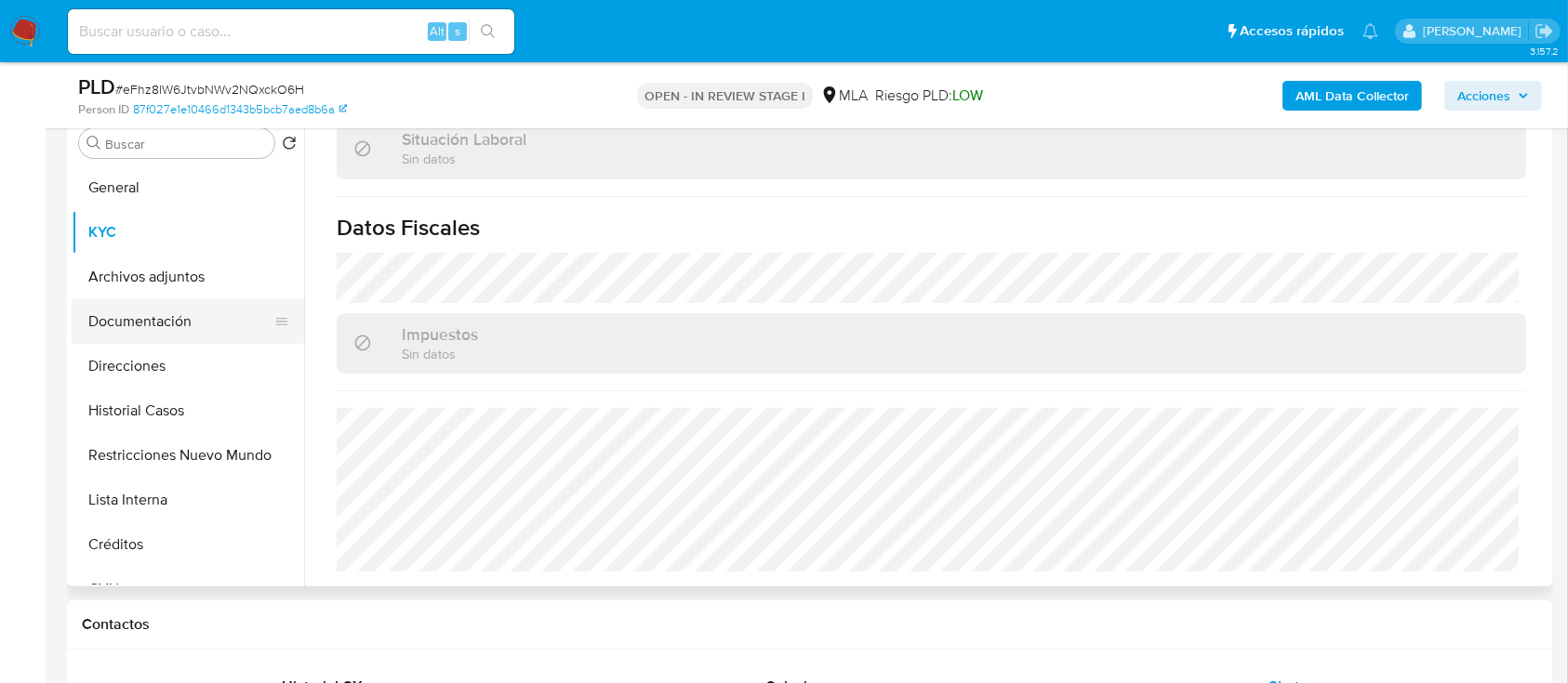
click at [206, 336] on button "Documentación" at bounding box center [180, 322] width 217 height 45
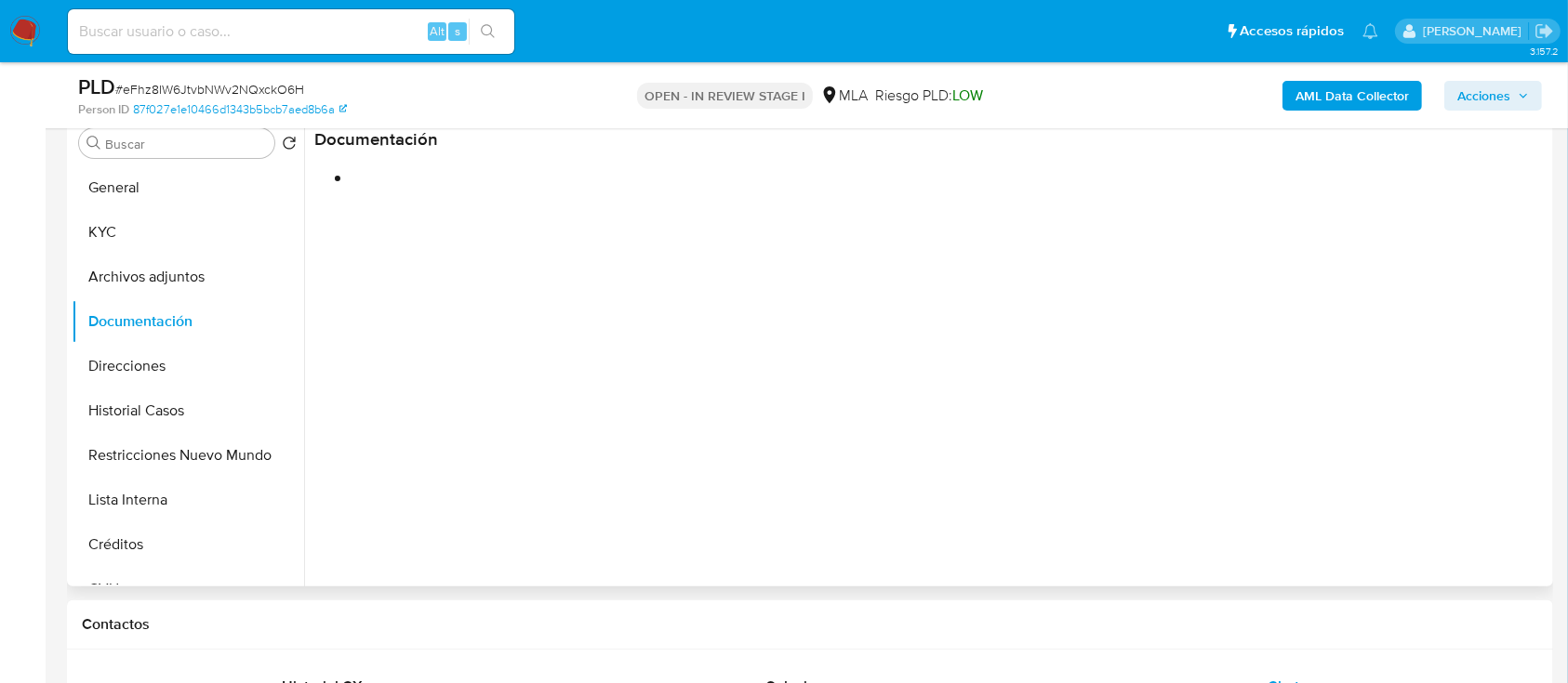
scroll to position [247, 0]
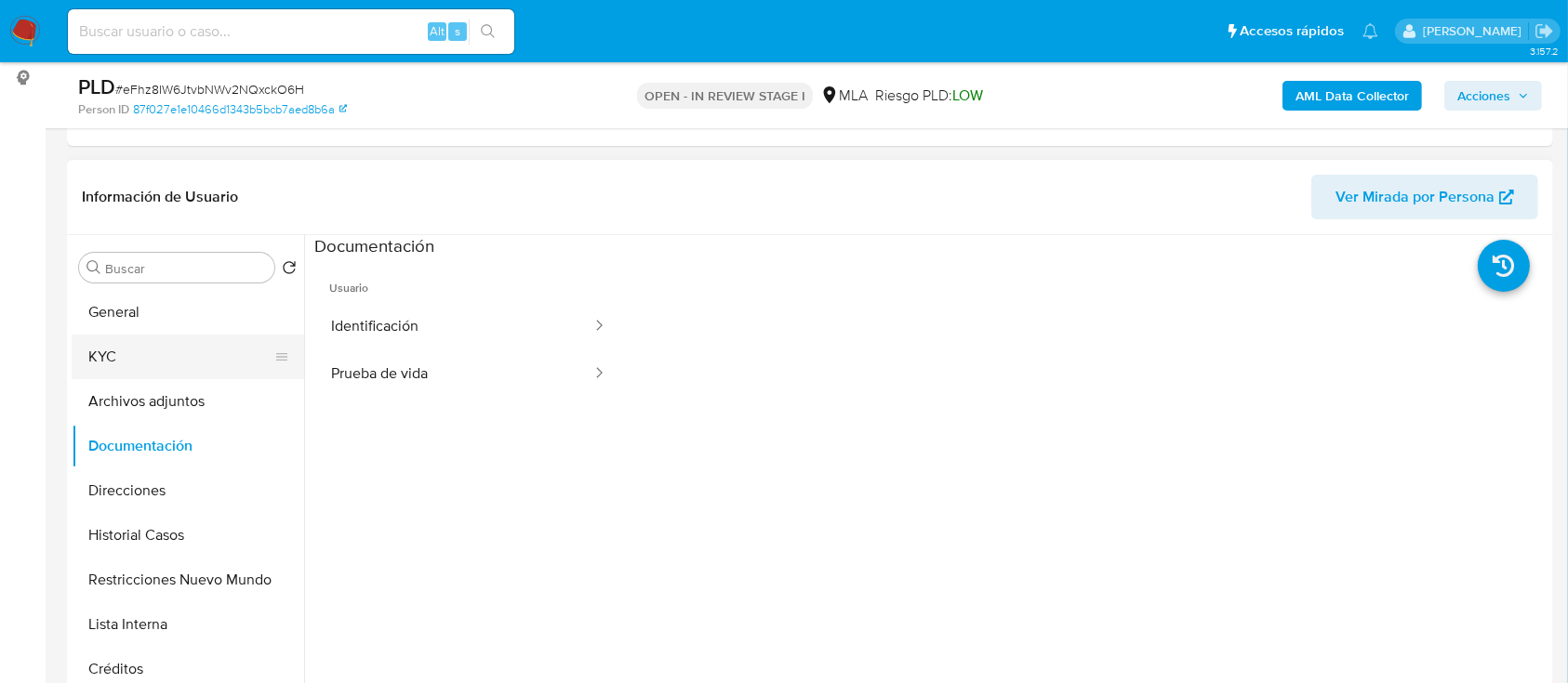
click at [176, 364] on button "KYC" at bounding box center [180, 356] width 217 height 45
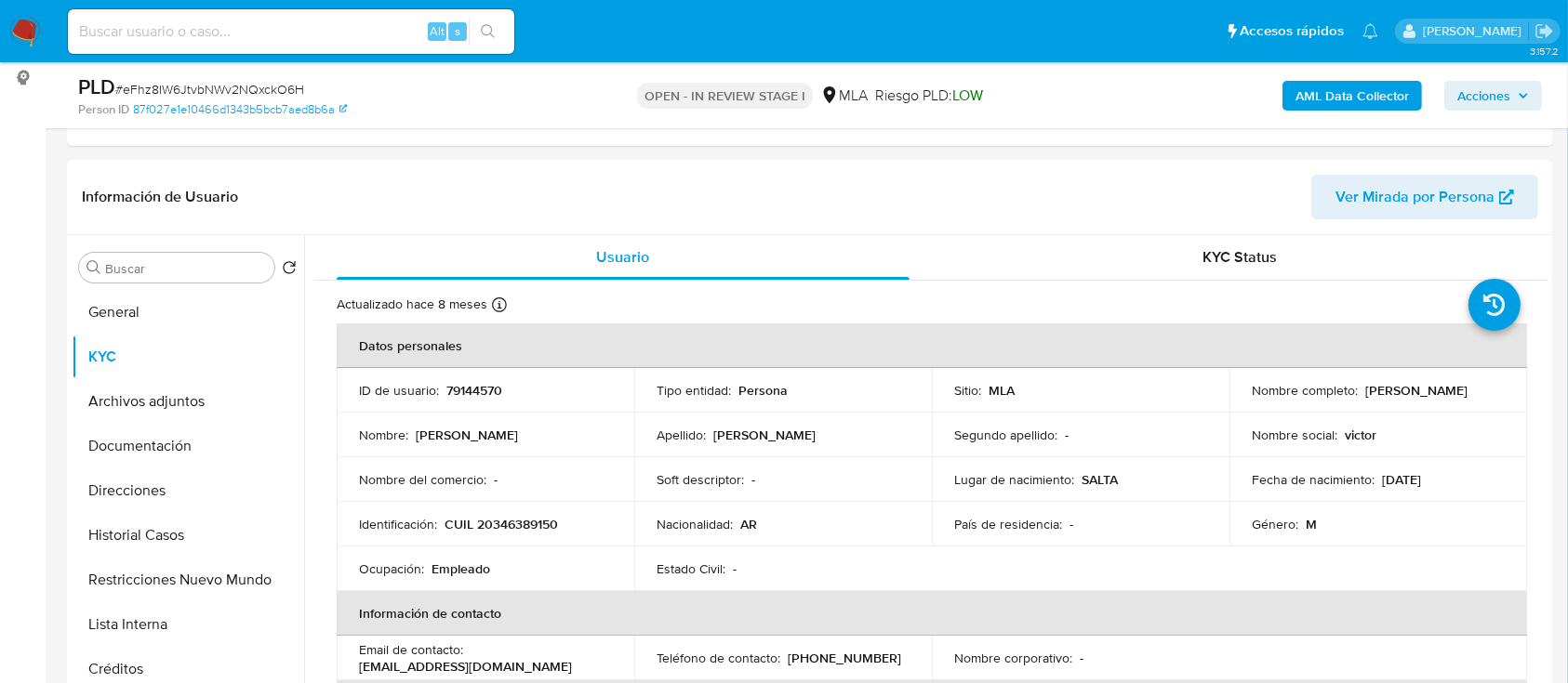
click at [1309, 106] on b "AML Data Collector" at bounding box center [1353, 96] width 114 height 30
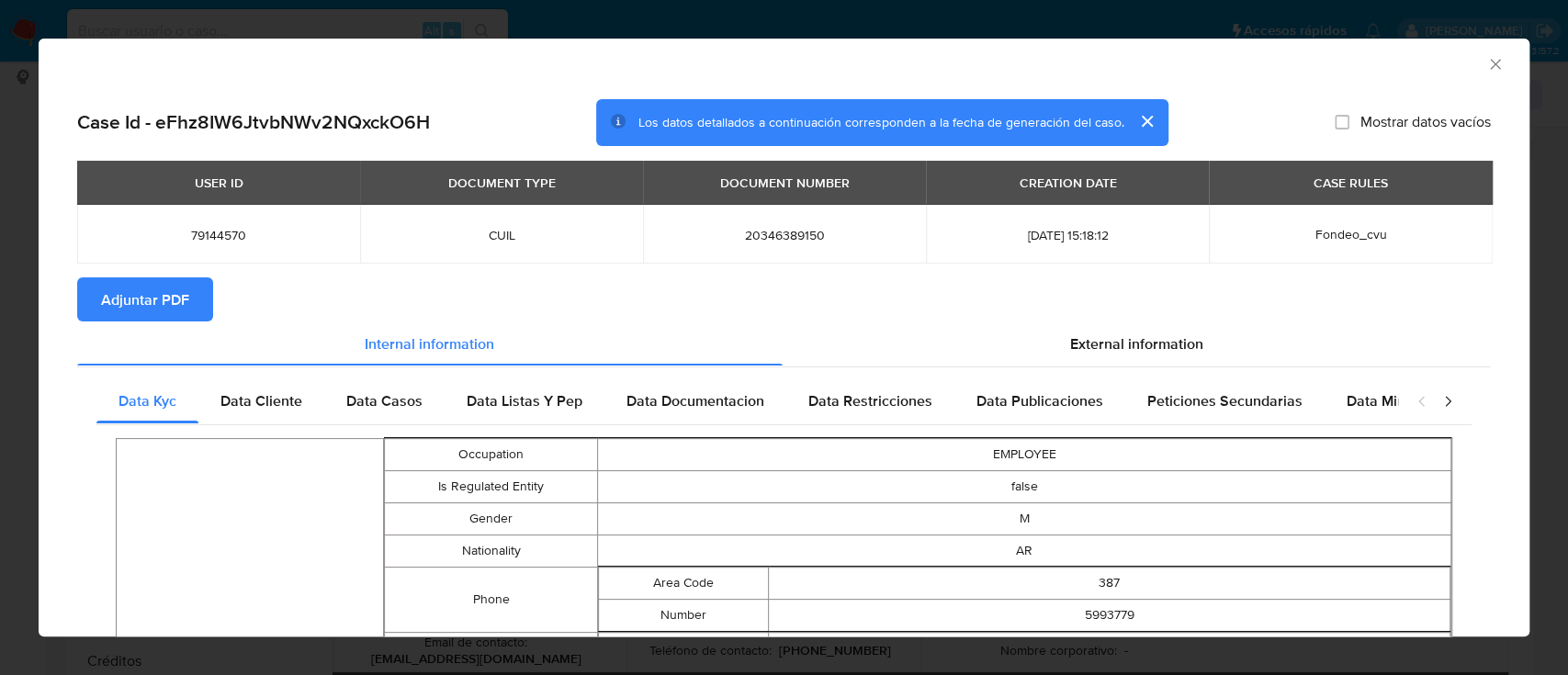
click at [175, 297] on span "Adjuntar PDF" at bounding box center [146, 299] width 89 height 40
click at [195, 307] on button "Adjuntar PDF" at bounding box center [145, 299] width 136 height 44
click at [1486, 63] on icon "Cerrar ventana" at bounding box center [1495, 64] width 19 height 19
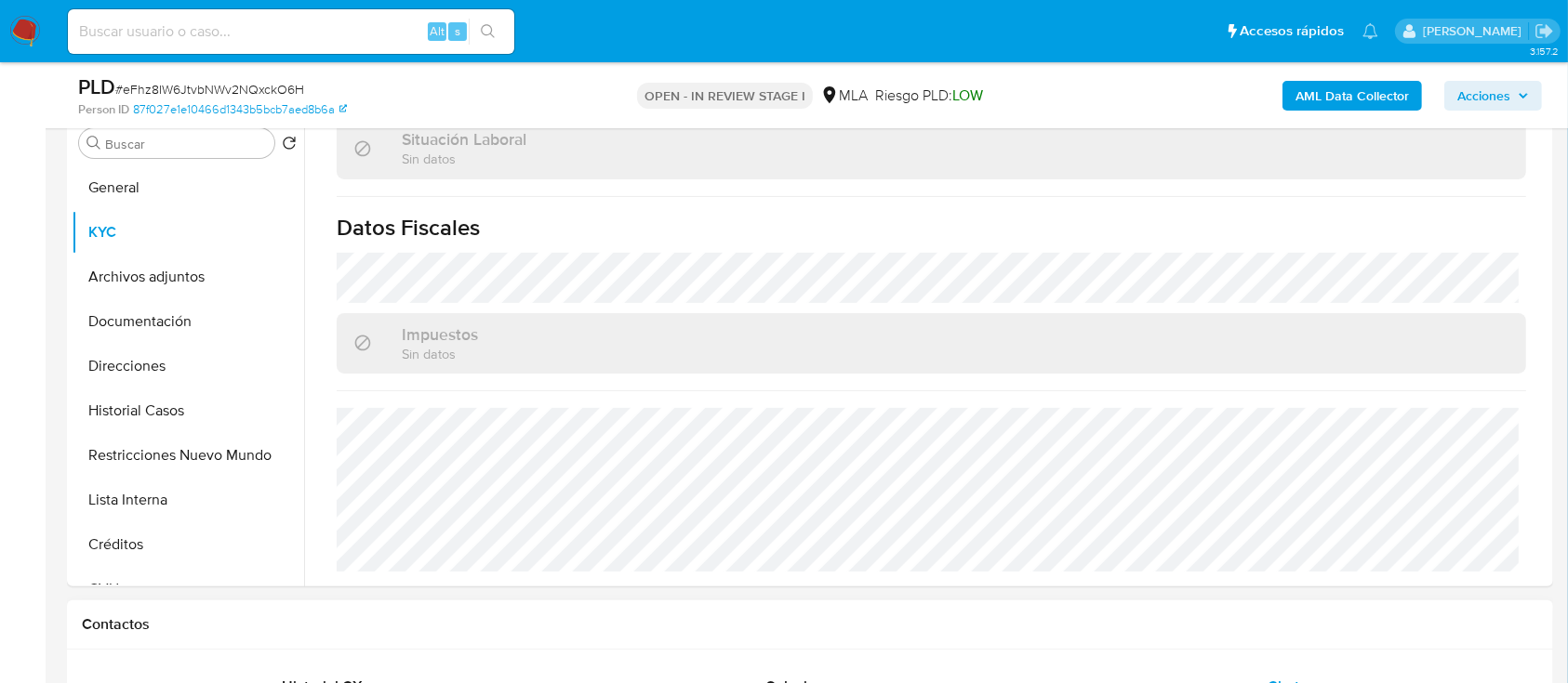
scroll to position [371, 0]
drag, startPoint x: 176, startPoint y: 365, endPoint x: 752, endPoint y: 470, distance: 585.5
click at [177, 365] on button "Direcciones" at bounding box center [187, 365] width 232 height 45
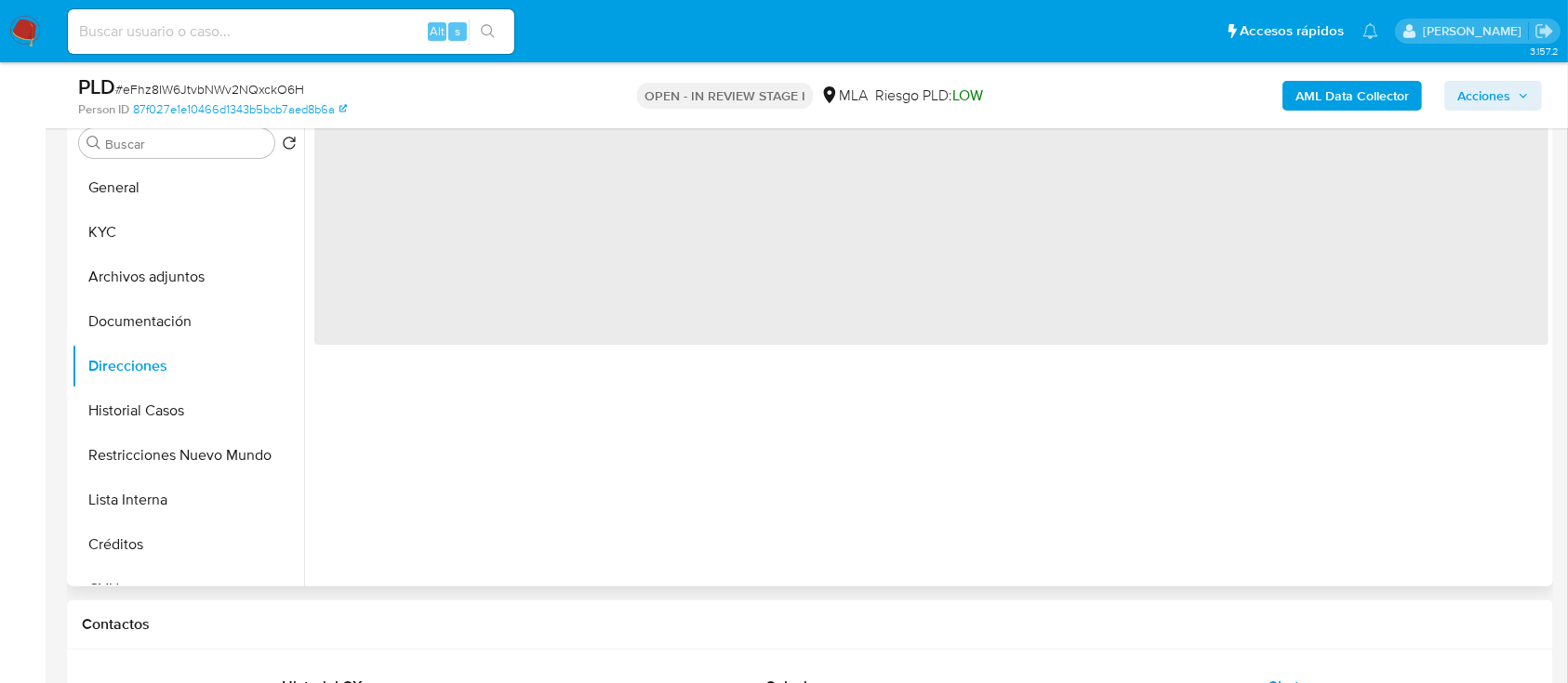
scroll to position [0, 0]
